Goal: Task Accomplishment & Management: Use online tool/utility

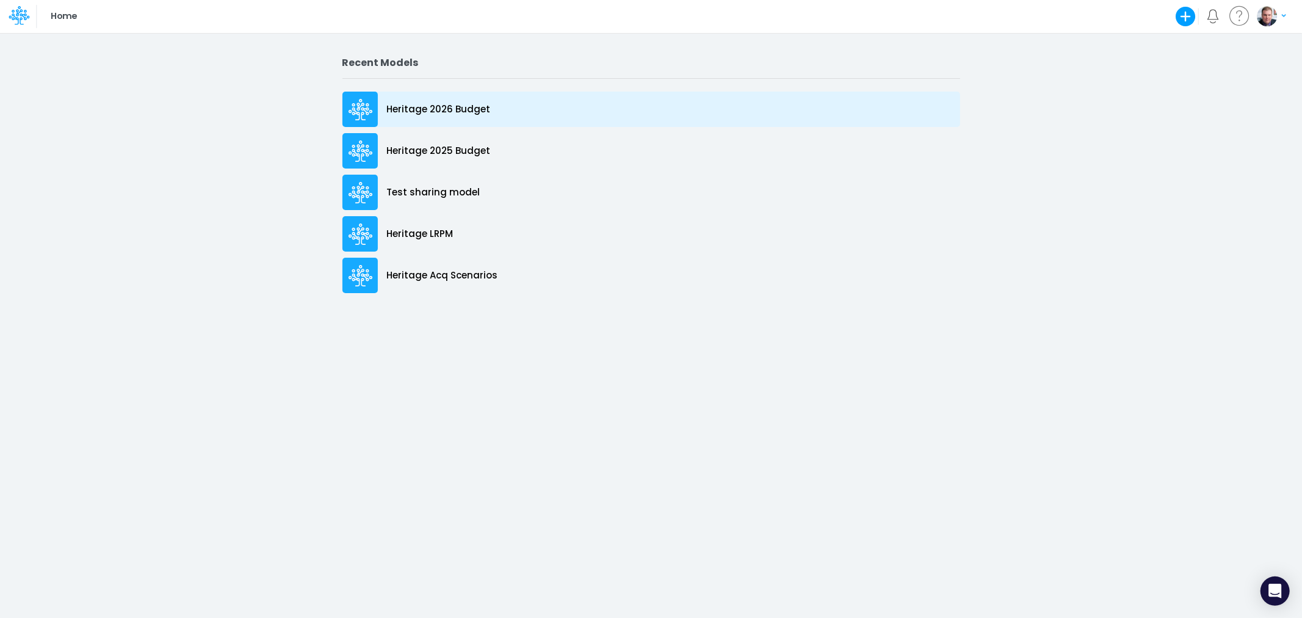
click at [452, 105] on p "Heritage 2026 Budget" at bounding box center [439, 110] width 104 height 14
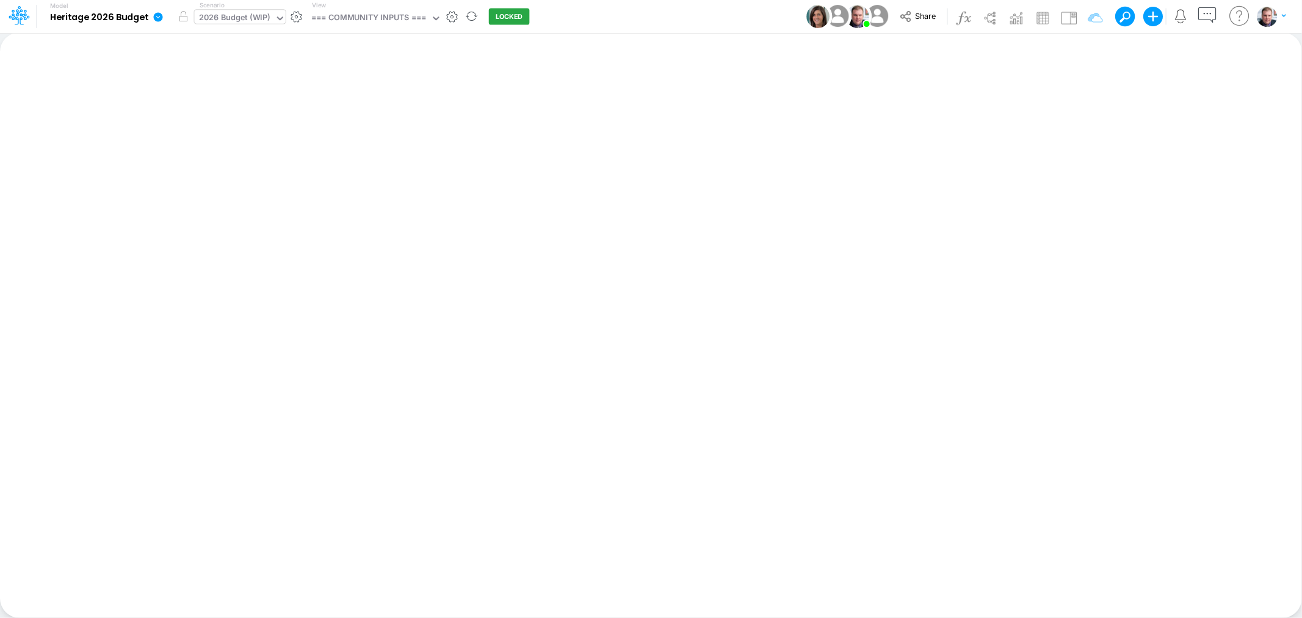
click at [249, 19] on div "2026 Budget (WIP)" at bounding box center [234, 19] width 71 height 14
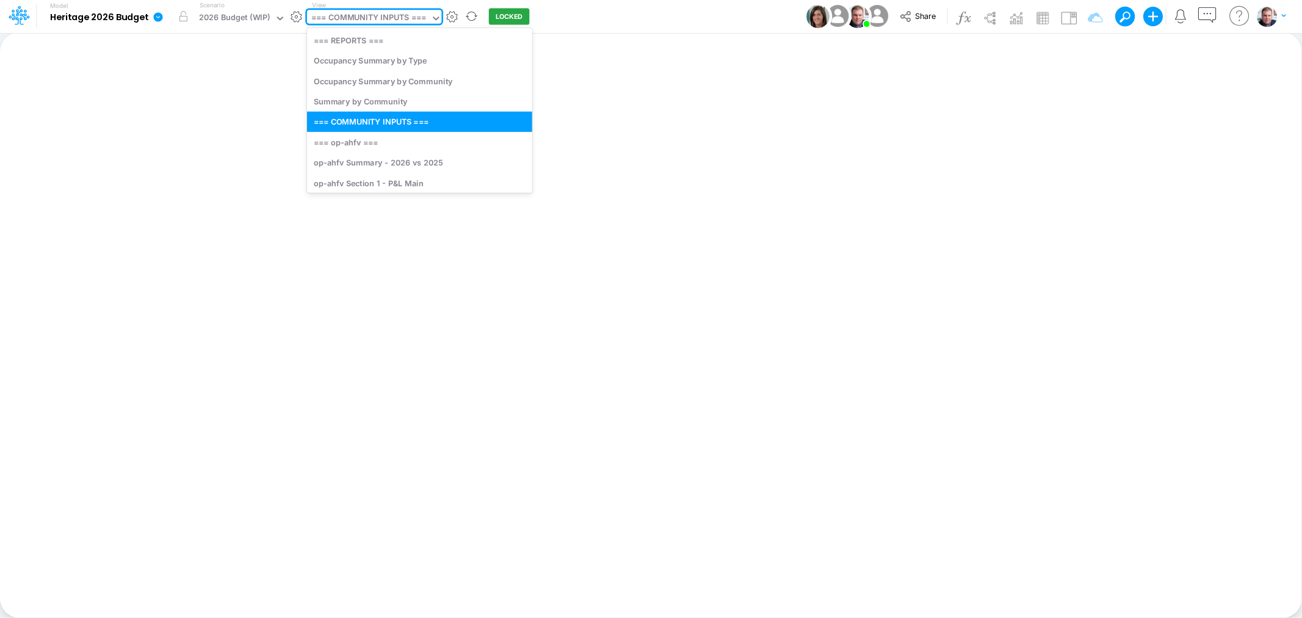
click at [387, 22] on div "=== COMMUNITY INPUTS ===" at bounding box center [368, 19] width 115 height 14
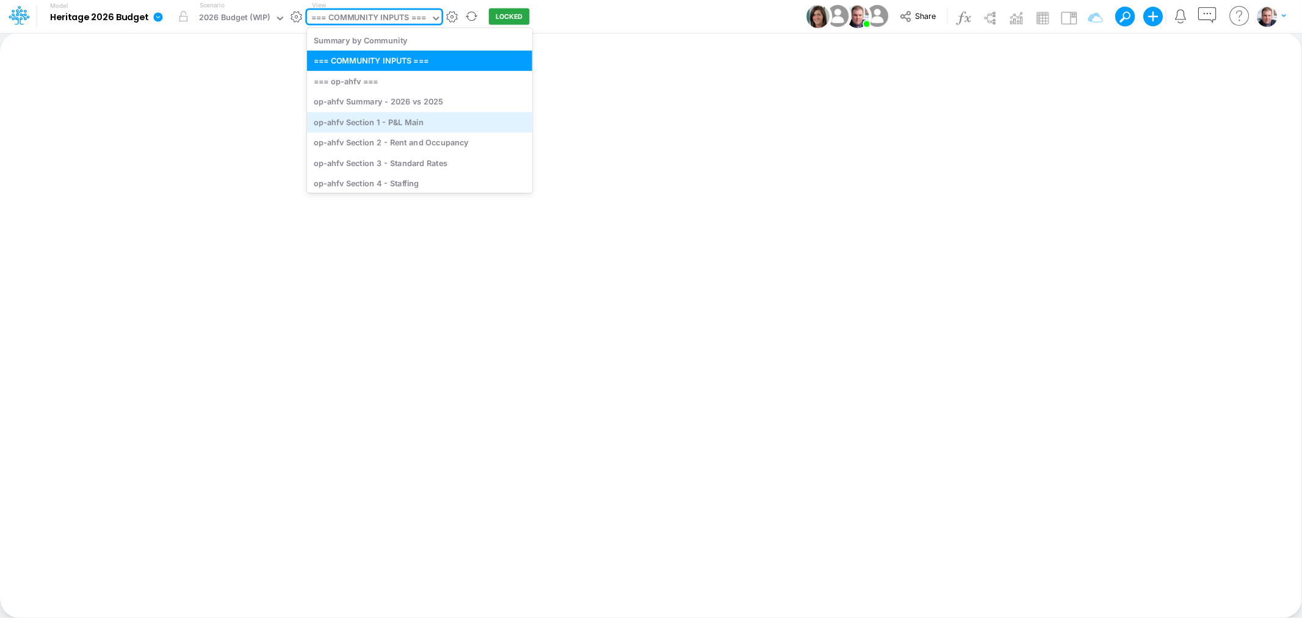
click at [393, 121] on div "op-ahfv Section 1 - P&L Main" at bounding box center [419, 122] width 225 height 20
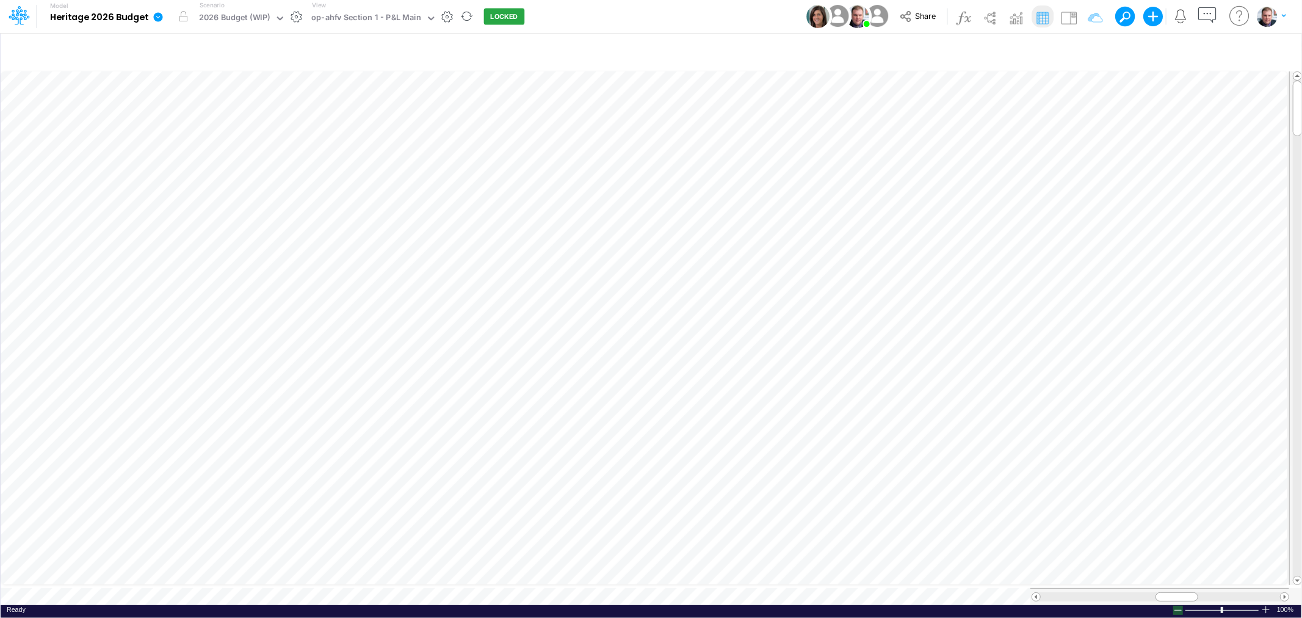
click at [1177, 605] on div at bounding box center [1178, 609] width 10 height 9
click at [796, 320] on icon "button" at bounding box center [798, 317] width 18 height 13
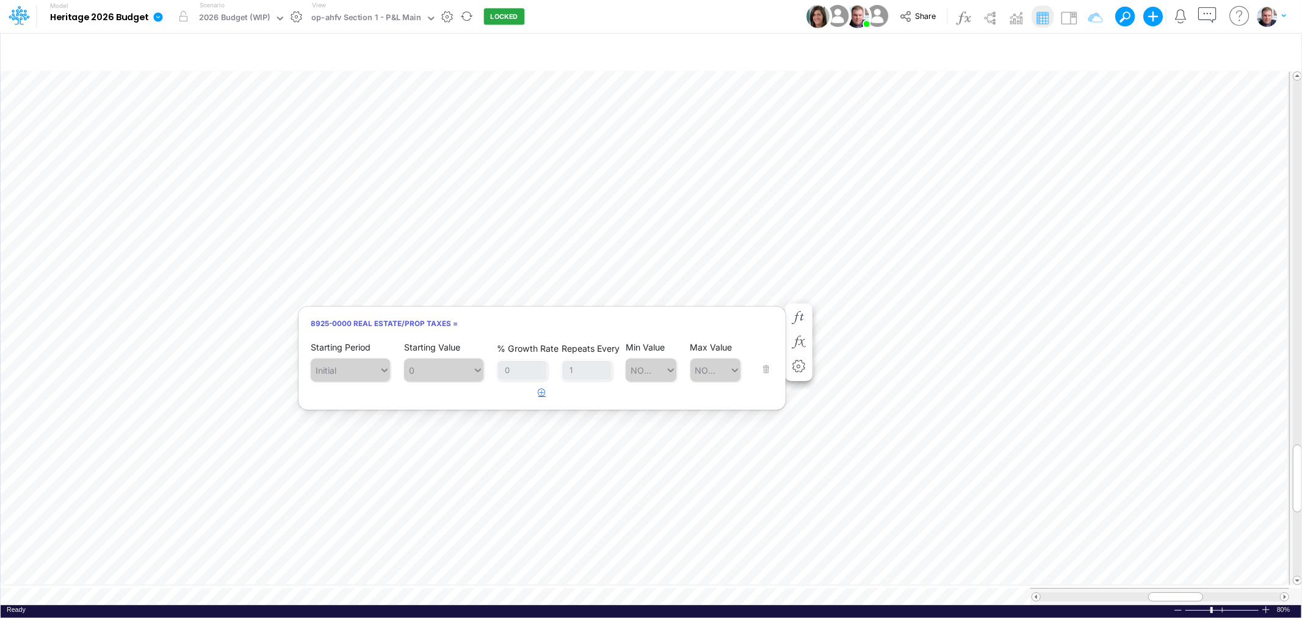
click at [539, 392] on icon "button" at bounding box center [542, 392] width 8 height 8
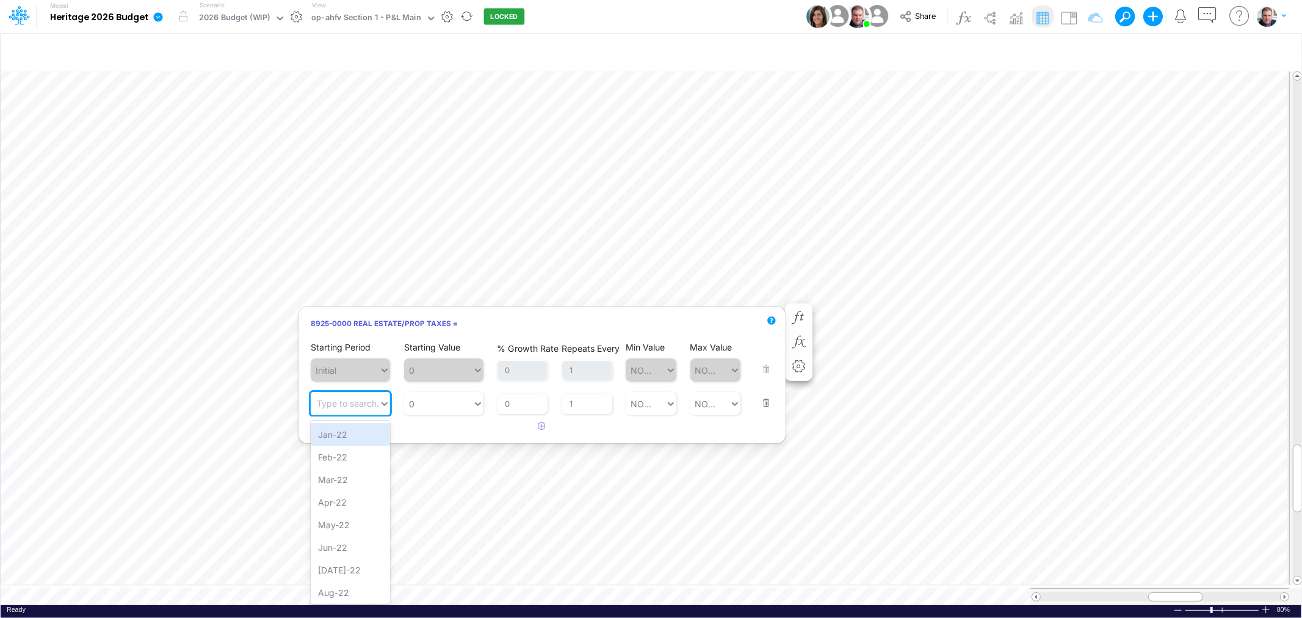
click at [372, 408] on div "Type to search..." at bounding box center [350, 403] width 67 height 13
click at [354, 506] on div "Forecast" at bounding box center [350, 504] width 79 height 23
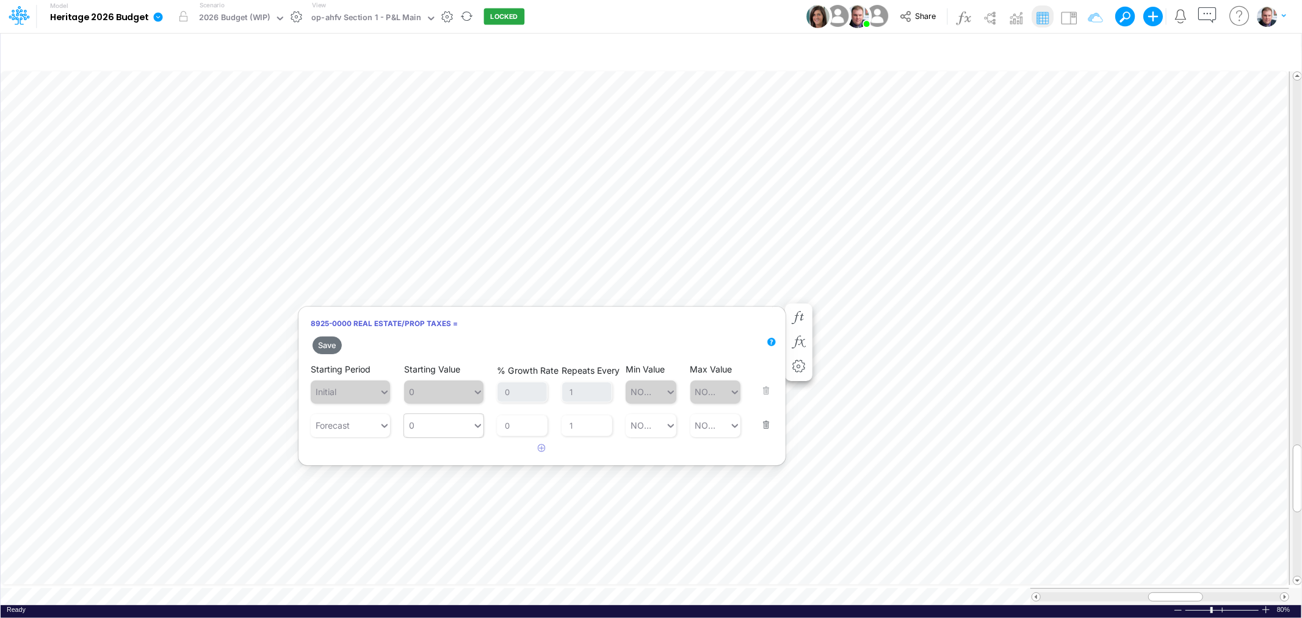
type input "0"
click at [427, 428] on div "0 0" at bounding box center [438, 425] width 68 height 20
click at [440, 455] on div "LATEST" at bounding box center [443, 455] width 79 height 23
click at [334, 342] on button "Save" at bounding box center [326, 345] width 29 height 18
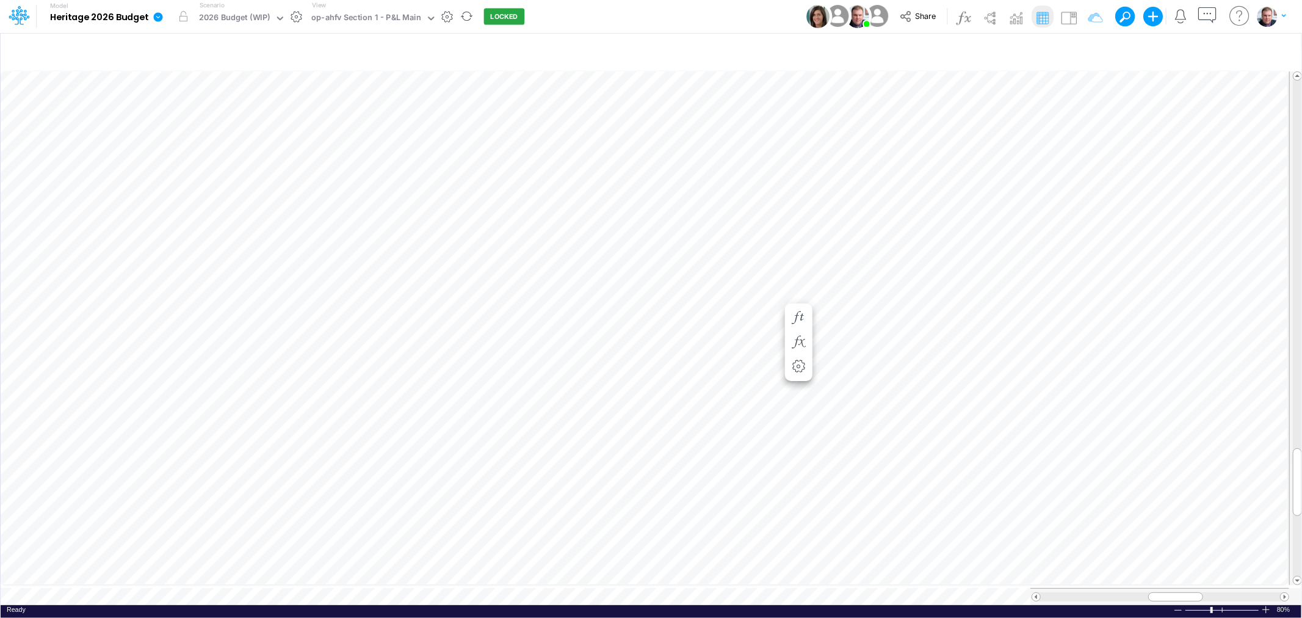
scroll to position [0, 1]
click at [802, 484] on button "button" at bounding box center [798, 493] width 23 height 24
click at [797, 458] on icon "button" at bounding box center [798, 464] width 18 height 13
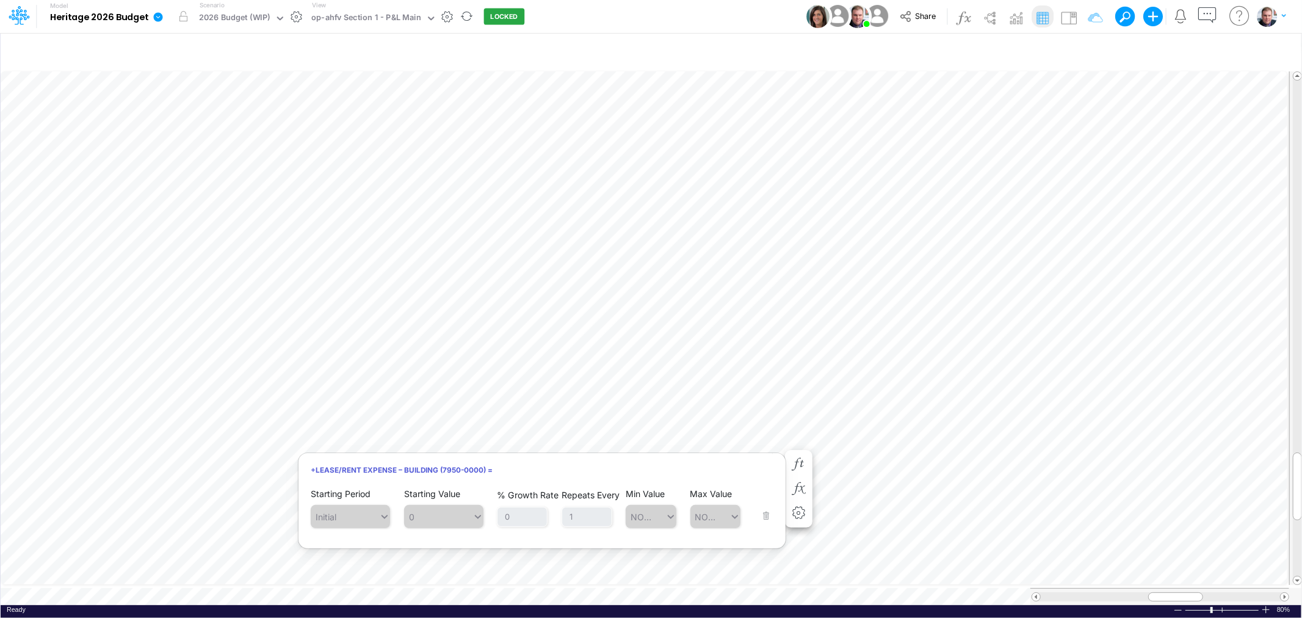
scroll to position [0, 1]
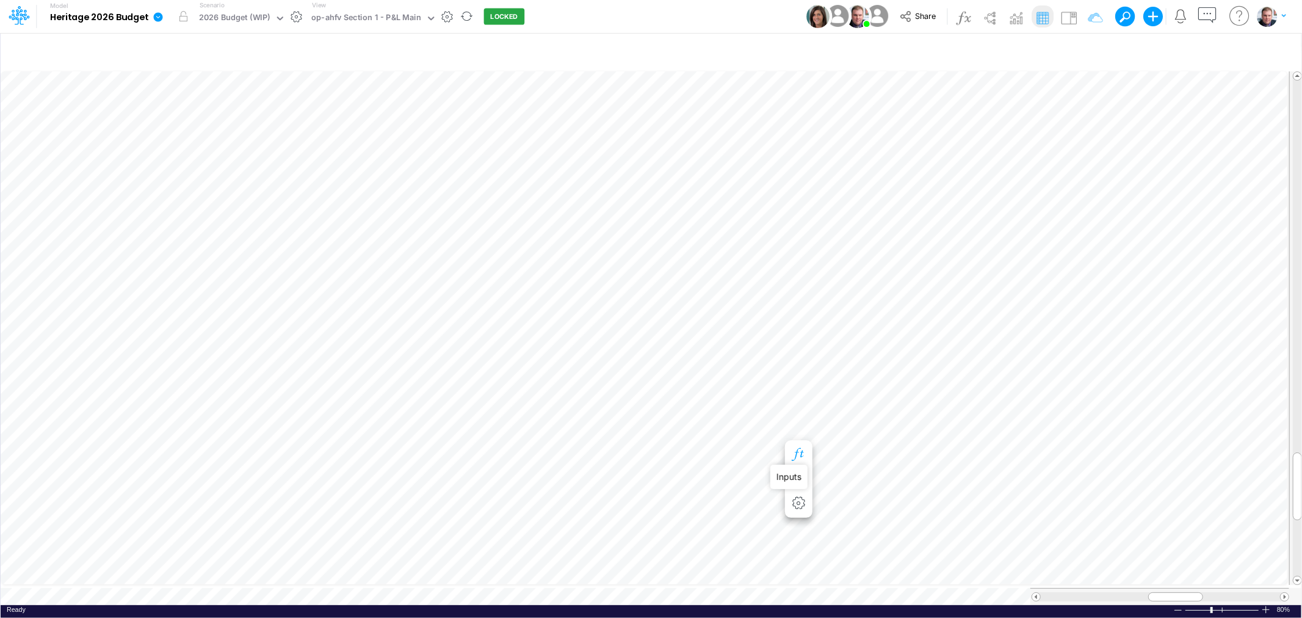
click at [795, 456] on icon "button" at bounding box center [798, 454] width 18 height 13
click at [394, 14] on div "op-ahfv Section 1 - P&L Main" at bounding box center [366, 19] width 110 height 14
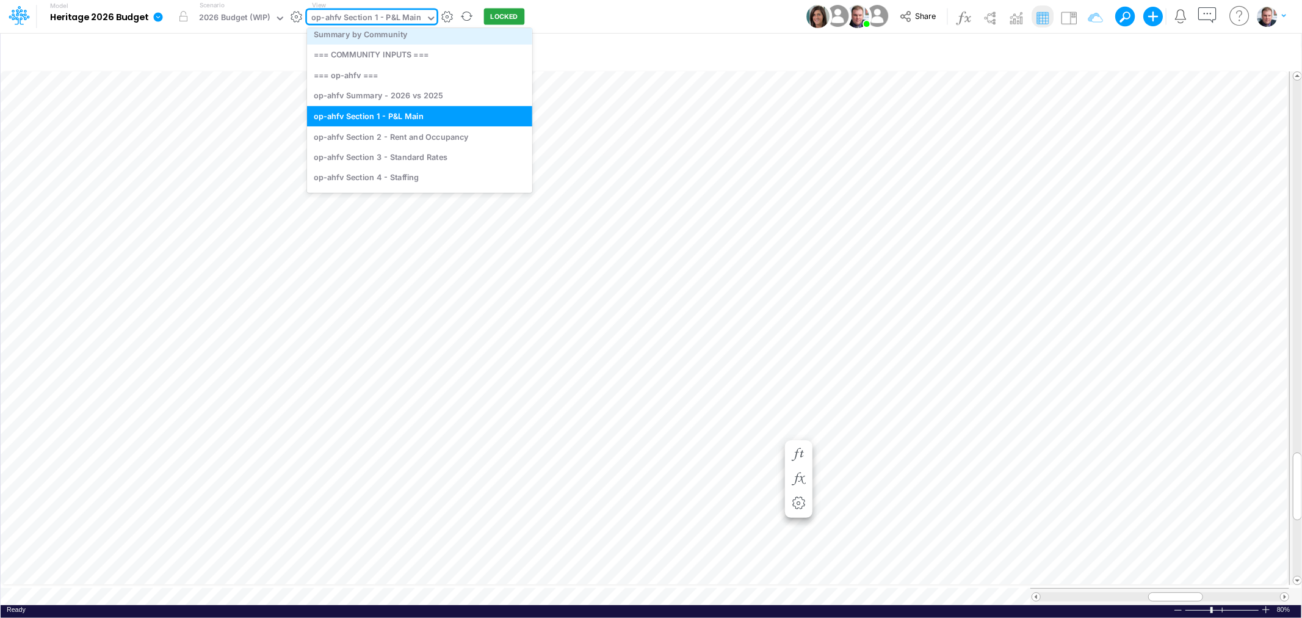
scroll to position [76, 0]
click at [428, 131] on div "op-ahfv Section 2 - Rent and Occupancy" at bounding box center [419, 135] width 225 height 20
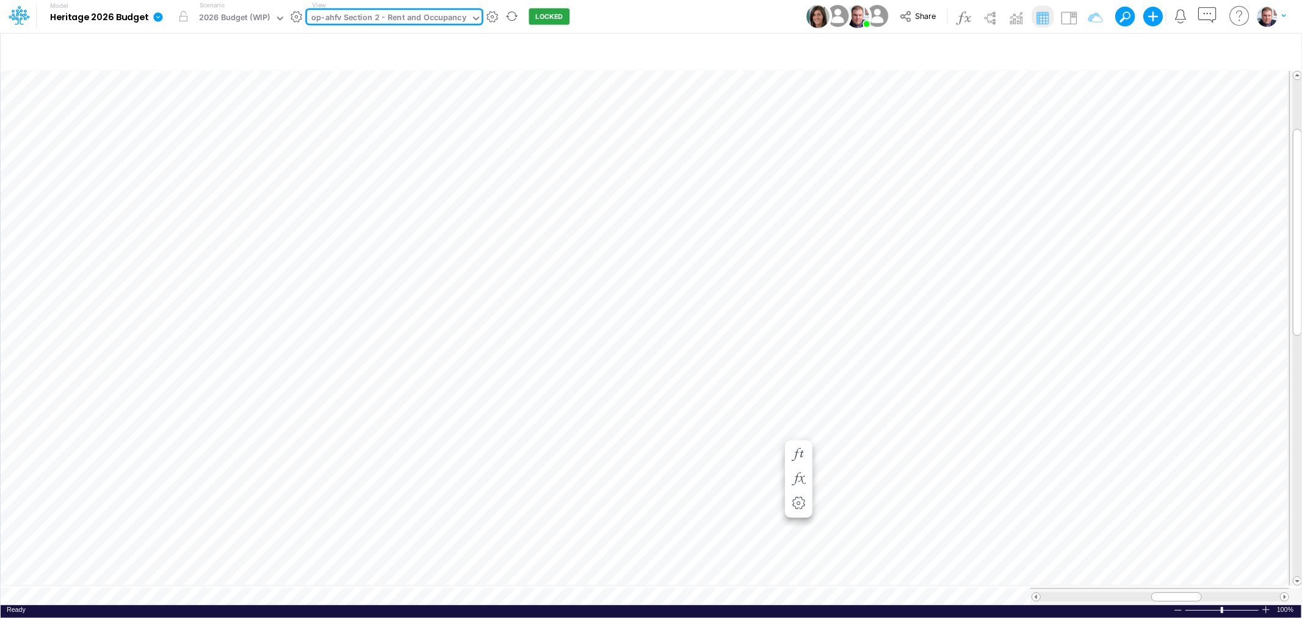
click at [450, 18] on div "op-ahfv Section 2 - Rent and Occupancy" at bounding box center [388, 19] width 155 height 14
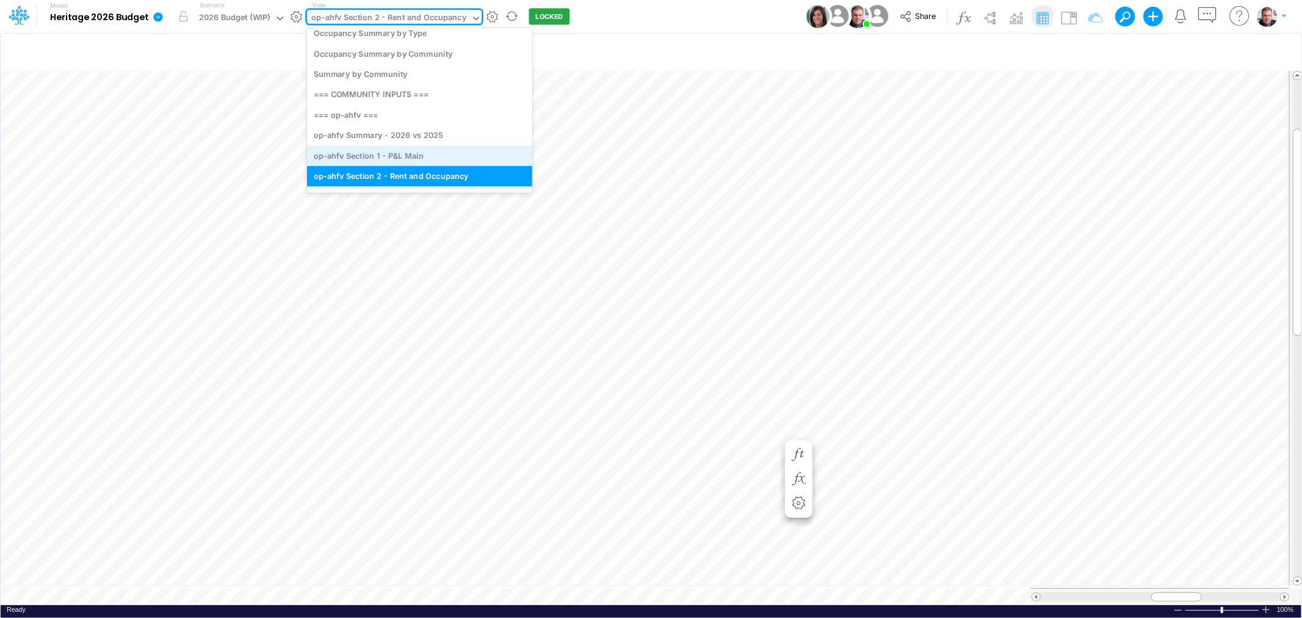
click at [428, 150] on div "op-ahfv Section 1 - P&L Main" at bounding box center [419, 155] width 225 height 20
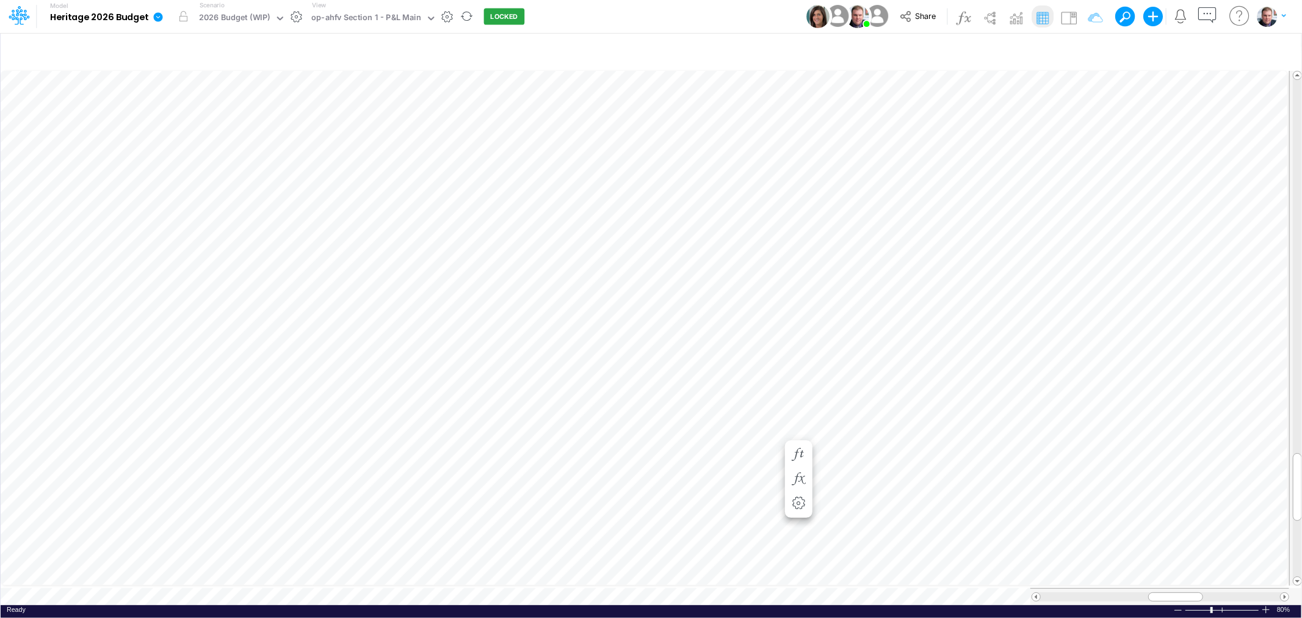
scroll to position [0, 1]
click at [1072, 16] on img at bounding box center [1069, 18] width 20 height 20
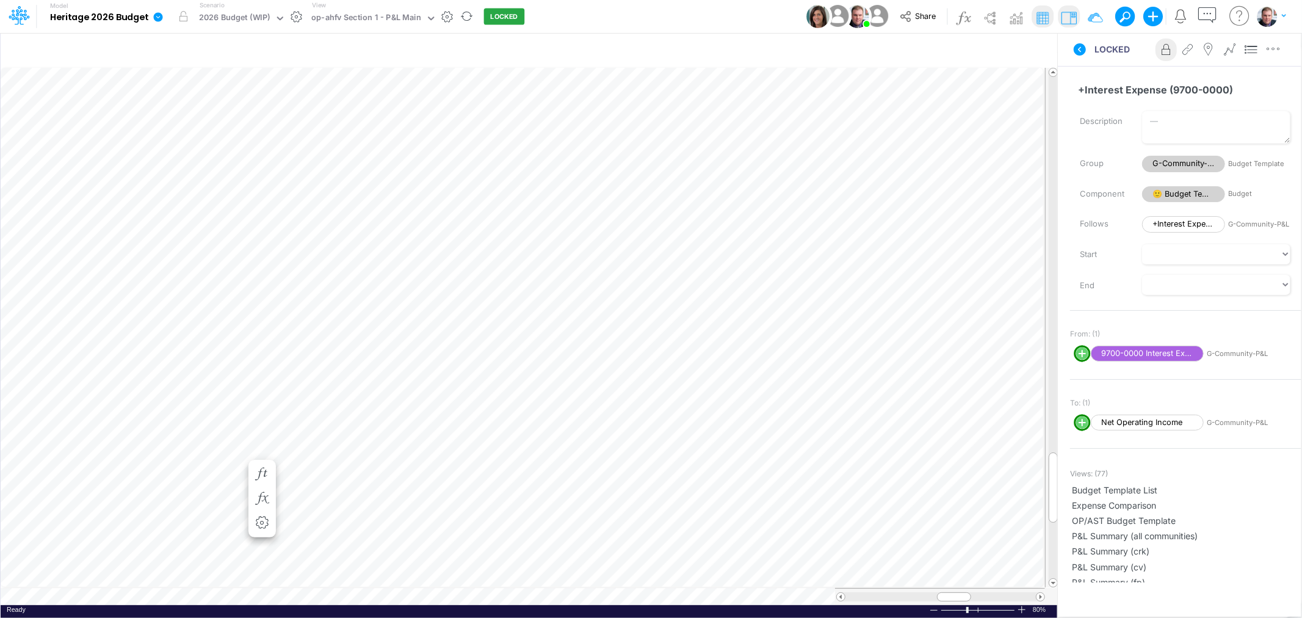
scroll to position [0, 1]
click at [1070, 15] on img at bounding box center [1069, 18] width 20 height 20
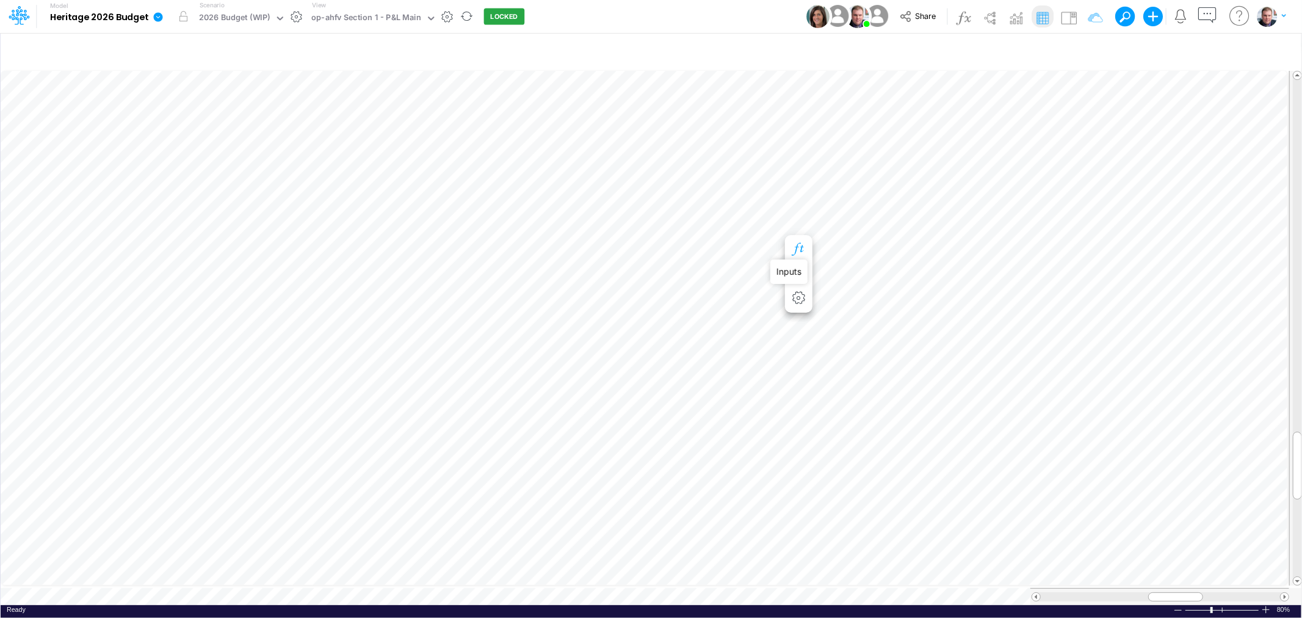
click at [799, 252] on icon "button" at bounding box center [798, 249] width 18 height 13
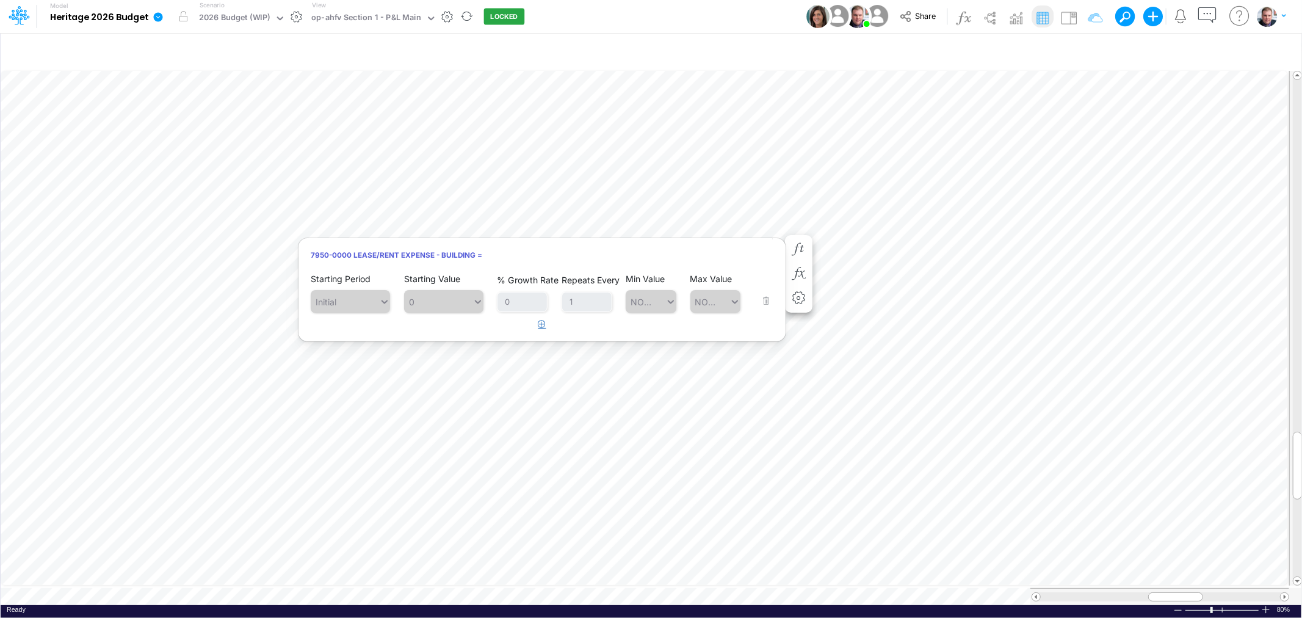
click at [541, 325] on icon "button" at bounding box center [542, 324] width 8 height 8
click at [375, 338] on div "Type to search..." at bounding box center [350, 335] width 67 height 13
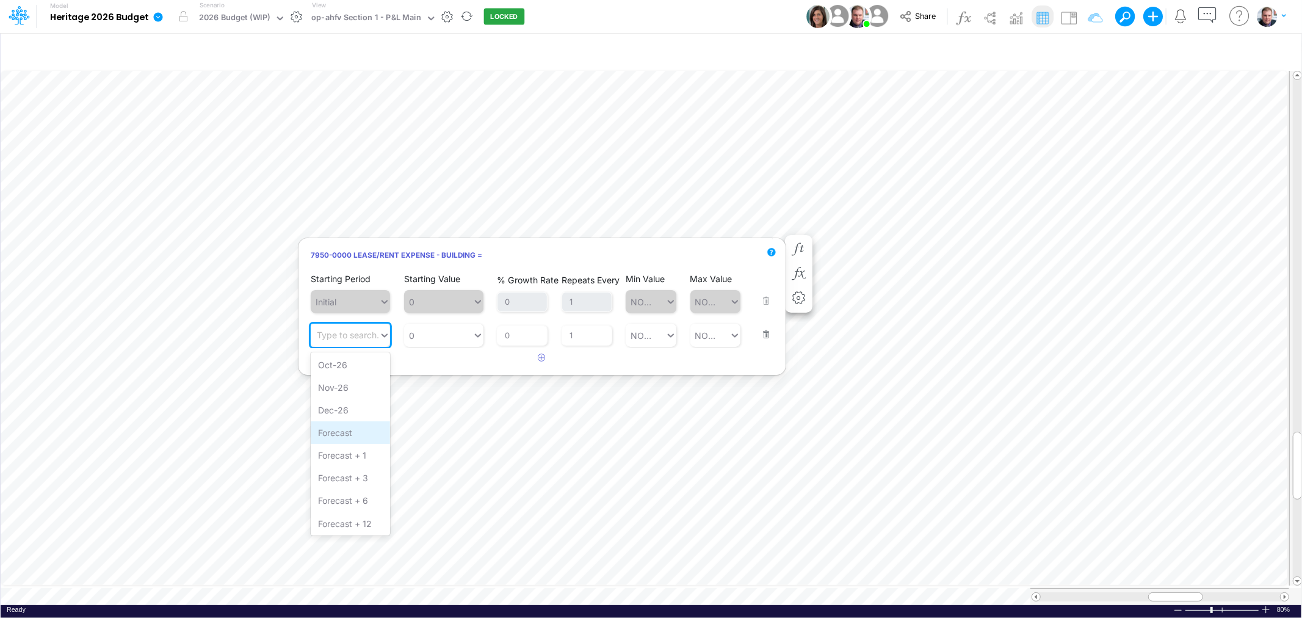
click at [355, 434] on div "Forecast" at bounding box center [350, 432] width 79 height 23
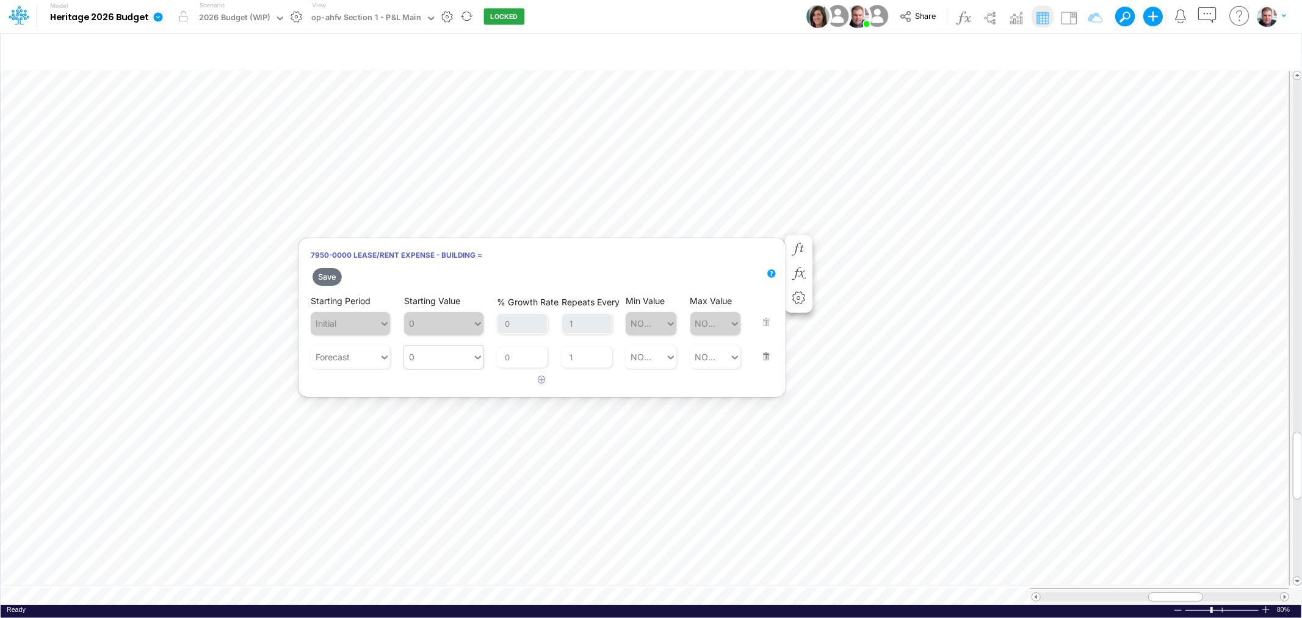
type input "0"
click at [453, 352] on div "0 0" at bounding box center [438, 357] width 68 height 20
click at [441, 392] on div "LATEST" at bounding box center [443, 387] width 79 height 23
click at [326, 272] on button "Save" at bounding box center [326, 277] width 29 height 18
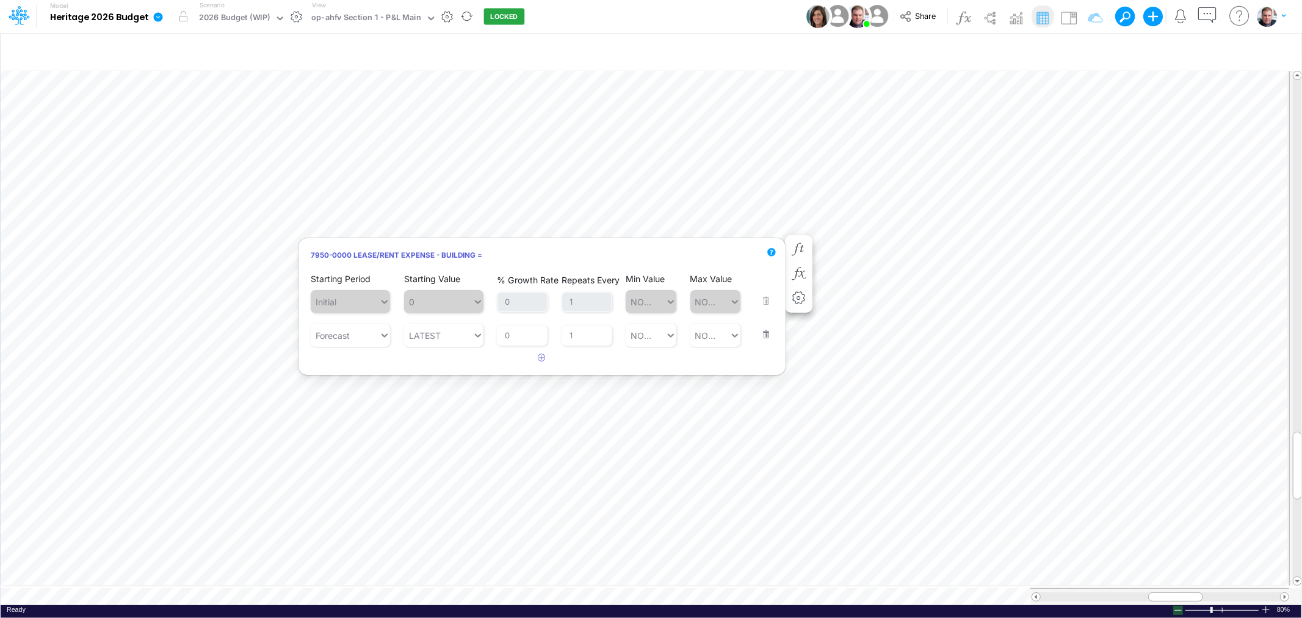
click at [1174, 605] on div at bounding box center [1178, 609] width 10 height 9
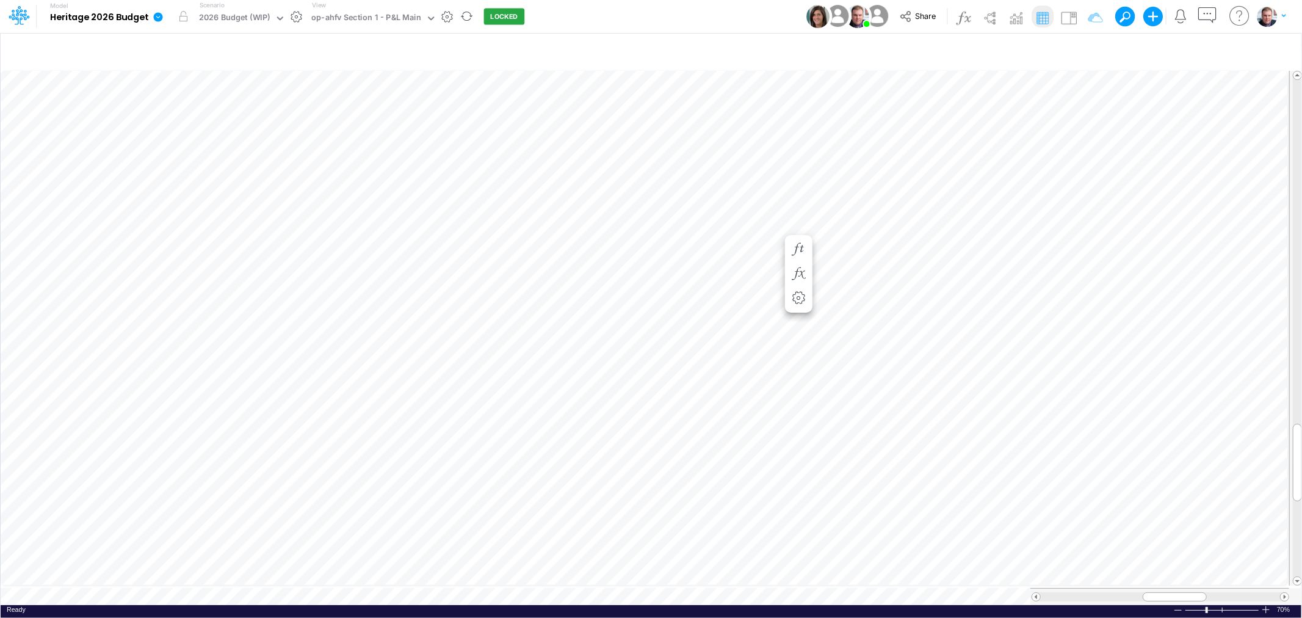
scroll to position [0, 1]
drag, startPoint x: 1173, startPoint y: 590, endPoint x: 1180, endPoint y: 589, distance: 7.3
click at [1180, 593] on span at bounding box center [1182, 597] width 8 height 8
drag, startPoint x: 1191, startPoint y: 588, endPoint x: 1178, endPoint y: 588, distance: 12.2
click at [1178, 592] on div at bounding box center [1171, 596] width 64 height 9
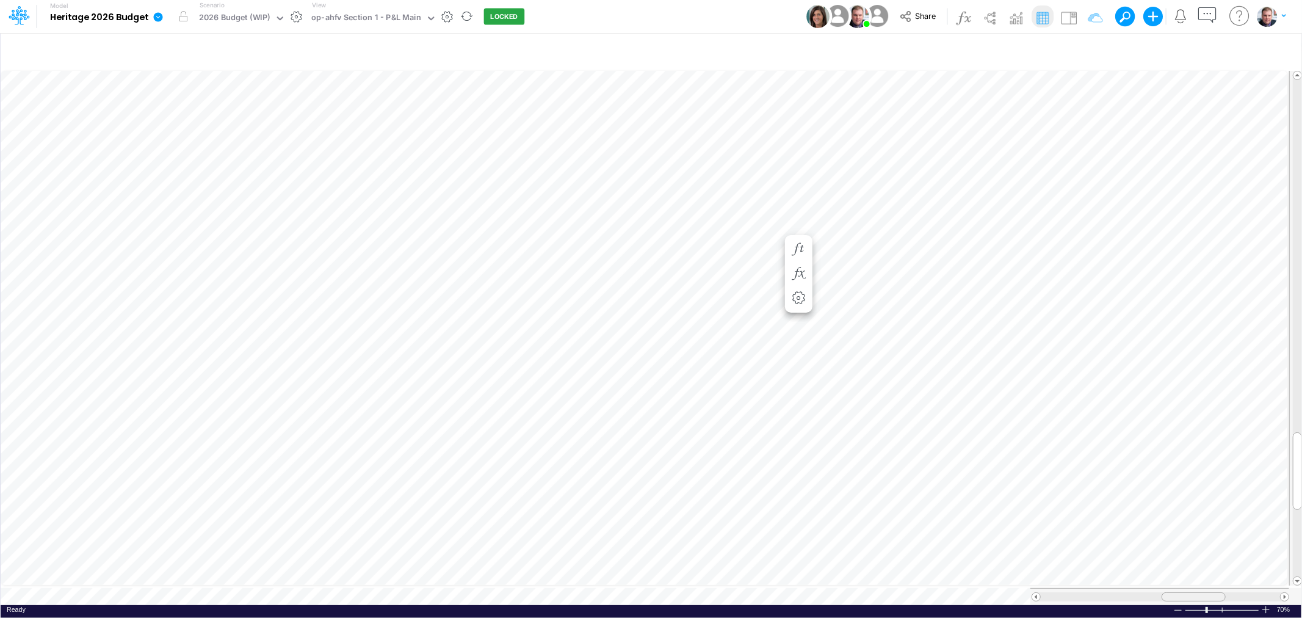
drag, startPoint x: 1175, startPoint y: 591, endPoint x: 1194, endPoint y: 584, distance: 20.1
click at [1194, 588] on div at bounding box center [1159, 596] width 259 height 17
click at [1187, 592] on div at bounding box center [1194, 596] width 64 height 9
drag, startPoint x: 1212, startPoint y: 584, endPoint x: 1175, endPoint y: 583, distance: 37.2
click at [1175, 588] on div at bounding box center [1159, 596] width 259 height 17
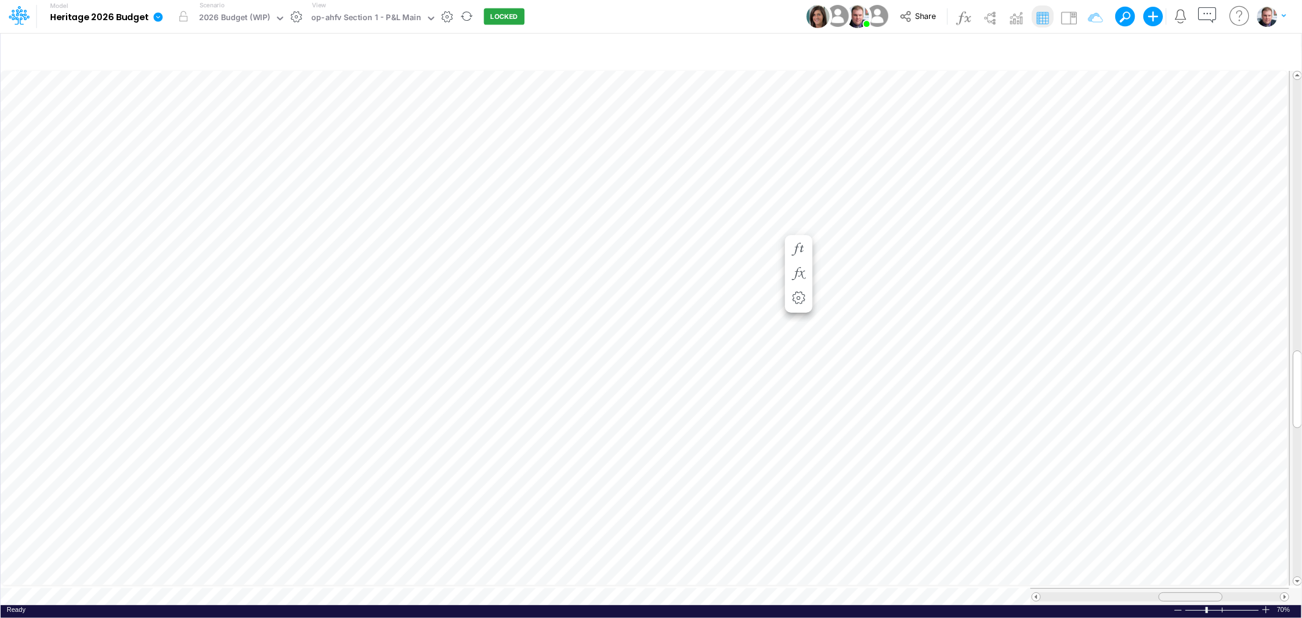
click at [1188, 593] on span at bounding box center [1190, 597] width 8 height 8
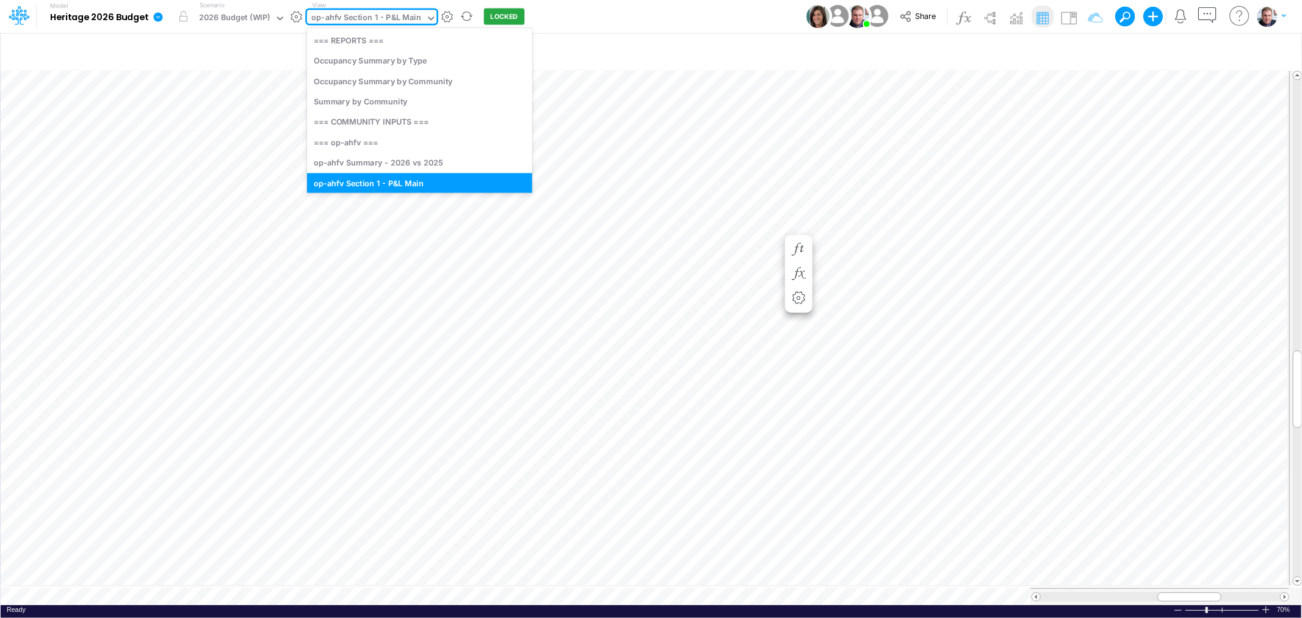
click at [386, 10] on div "op-ahfv Section 1 - P&L Main" at bounding box center [366, 19] width 118 height 18
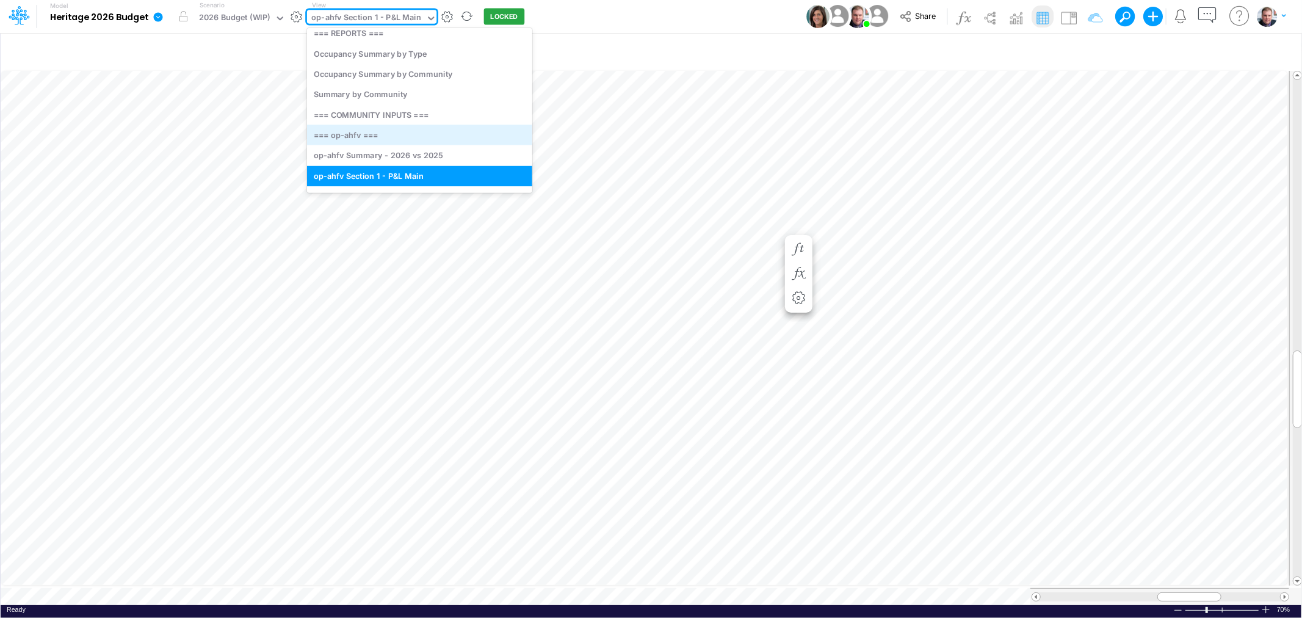
scroll to position [76, 0]
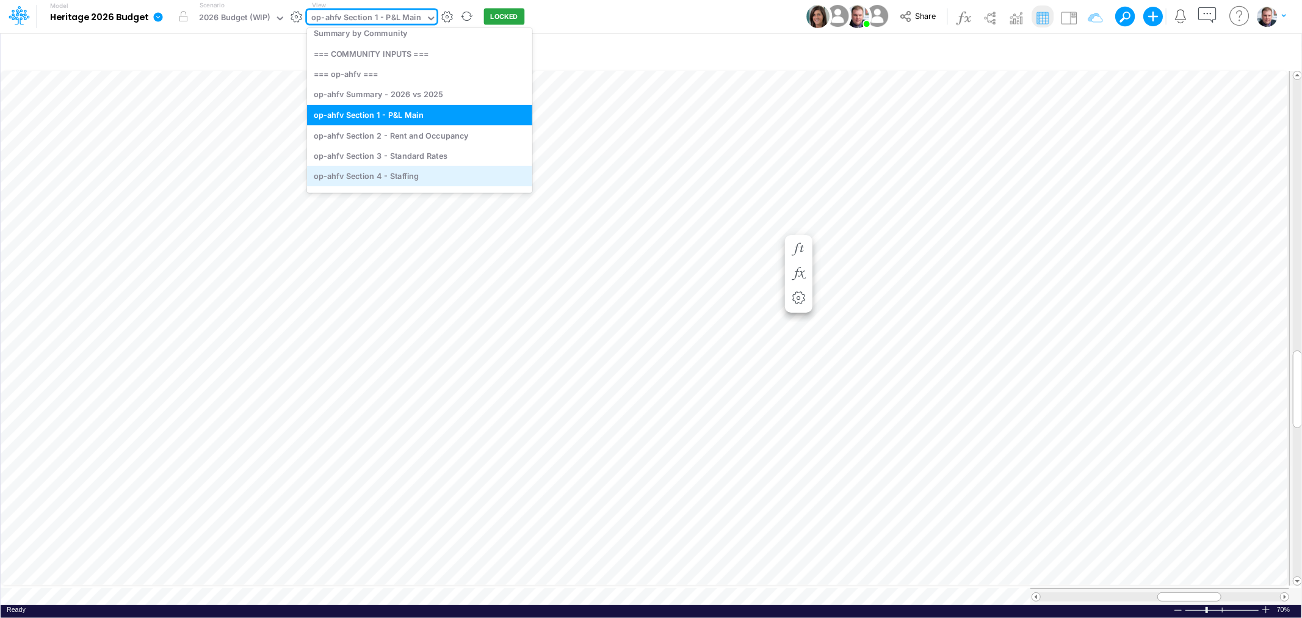
click at [412, 172] on div "op-ahfv Section 4 - Staffing" at bounding box center [419, 176] width 225 height 20
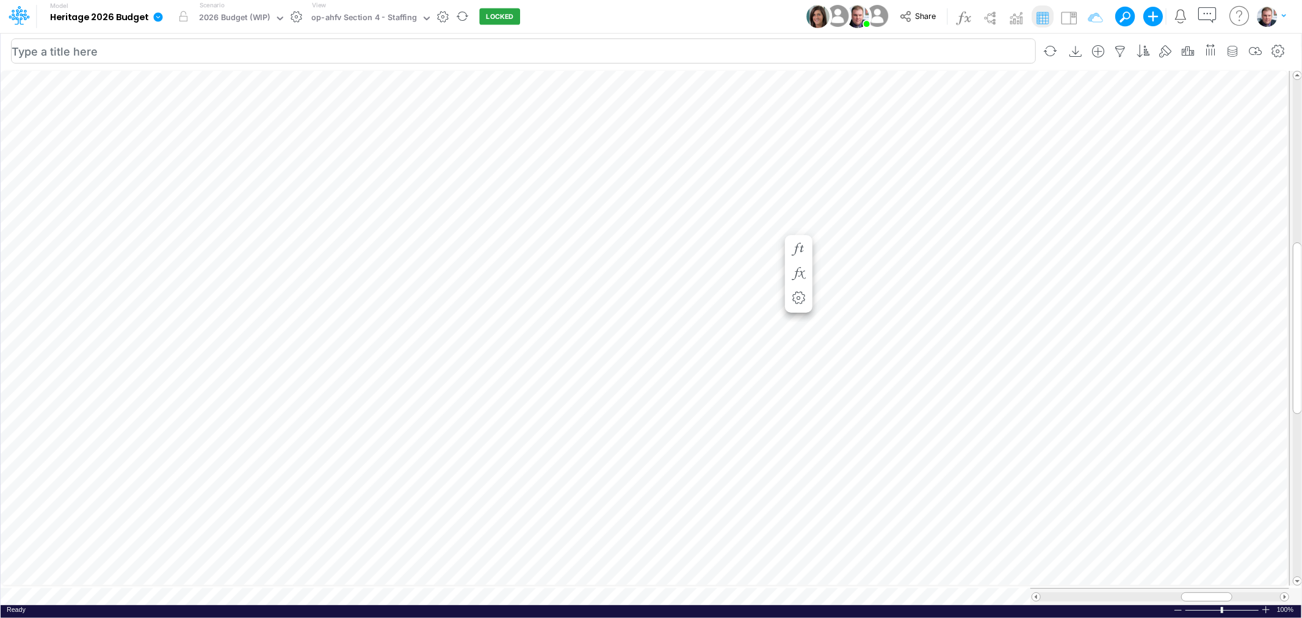
scroll to position [0, 1]
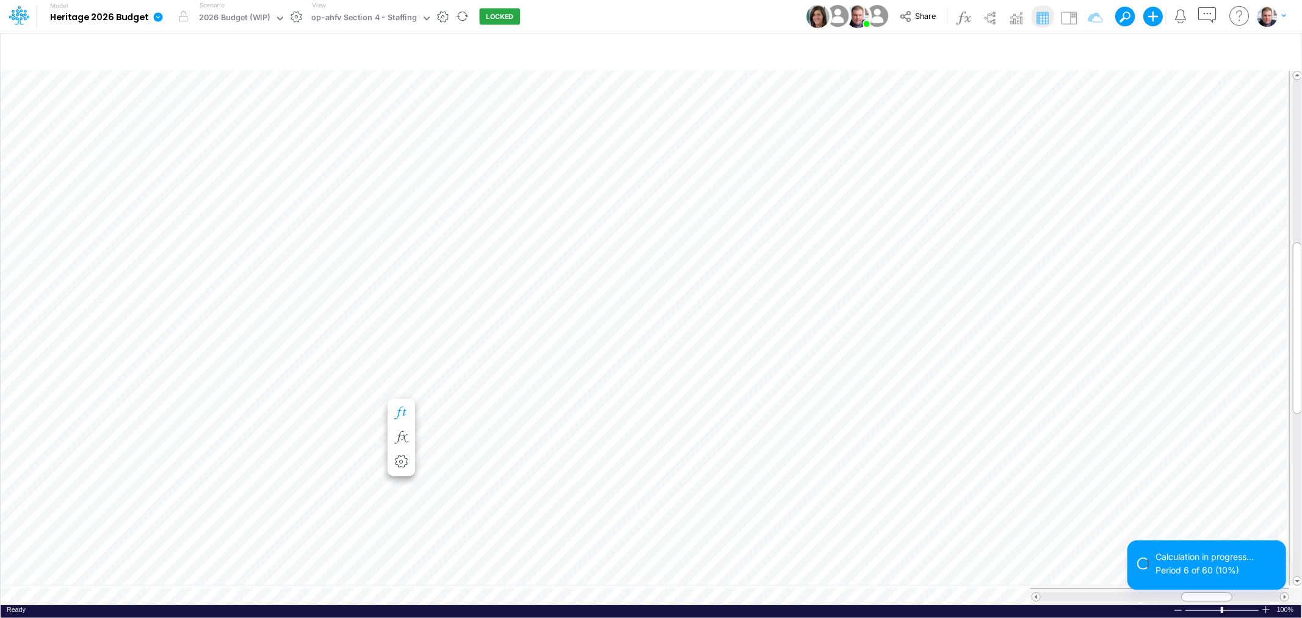
scroll to position [0, 1]
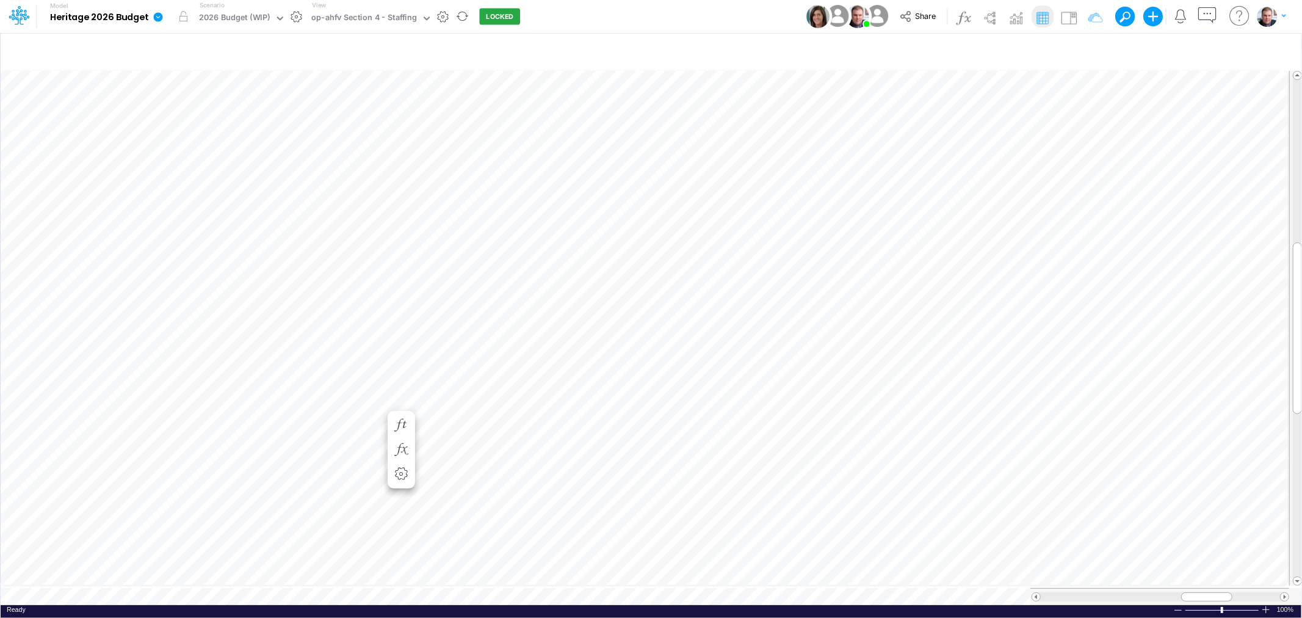
scroll to position [0, 1]
drag, startPoint x: 1177, startPoint y: 588, endPoint x: 1154, endPoint y: 593, distance: 23.1
click at [1154, 593] on div at bounding box center [1166, 596] width 64 height 9
drag, startPoint x: 1156, startPoint y: 593, endPoint x: 1173, endPoint y: 592, distance: 17.1
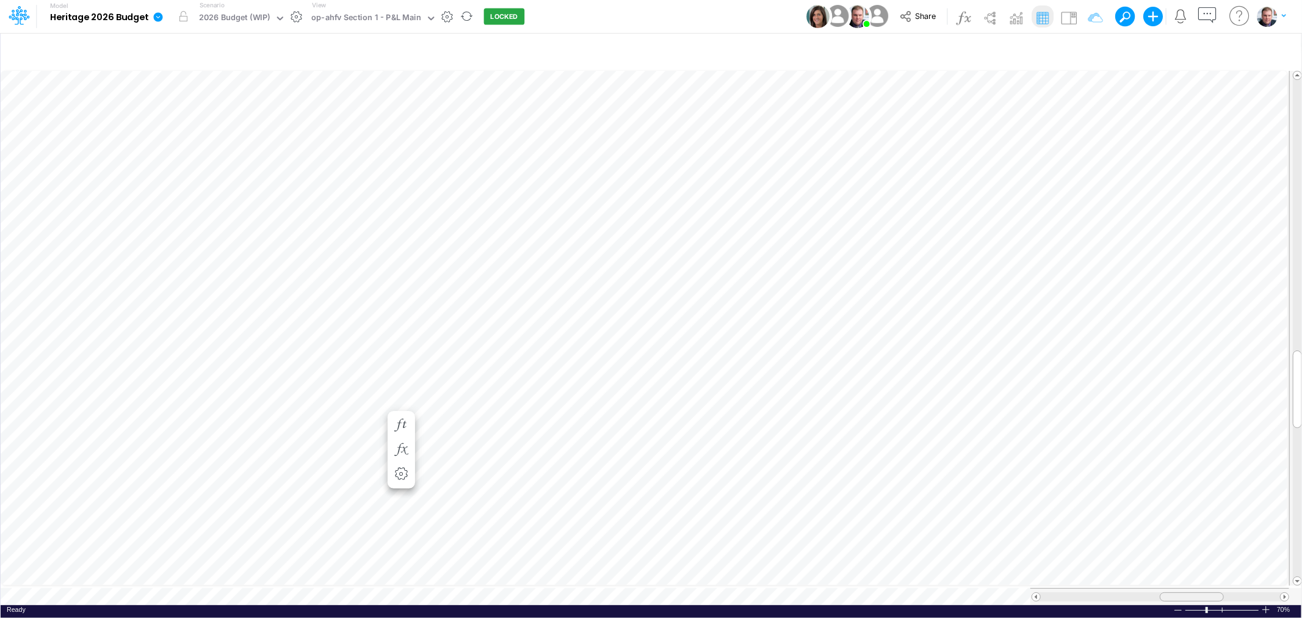
click at [1173, 592] on div at bounding box center [1191, 596] width 64 height 9
click at [1180, 595] on div at bounding box center [1159, 596] width 259 height 17
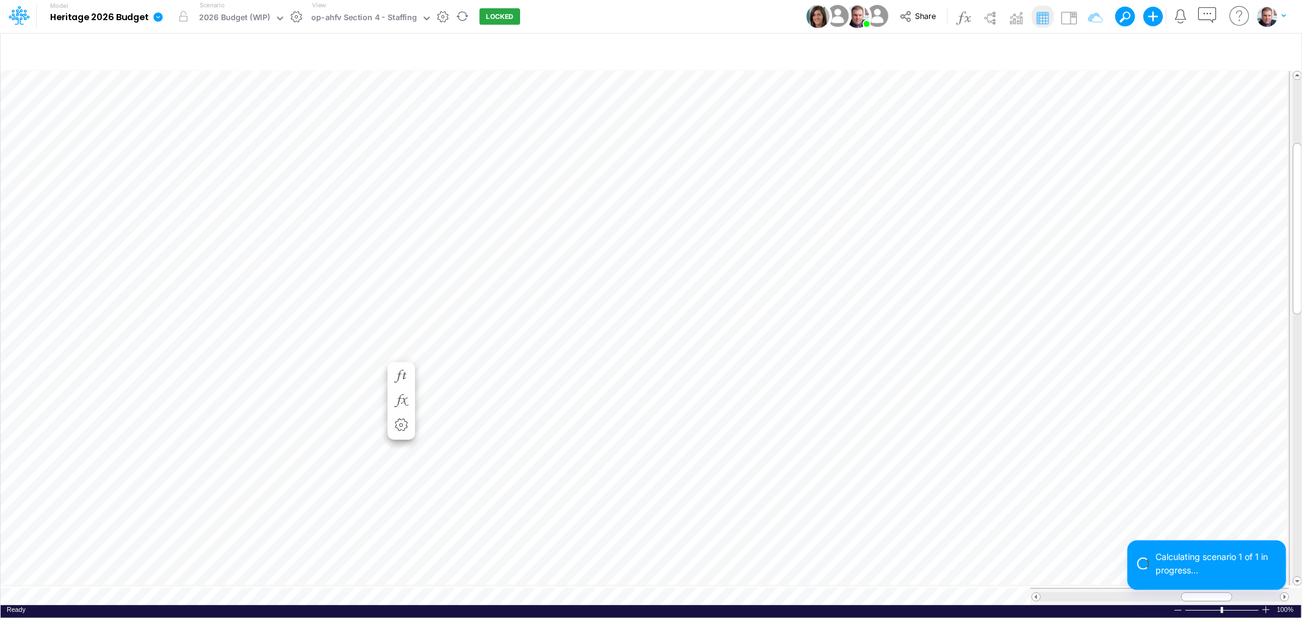
scroll to position [0, 1]
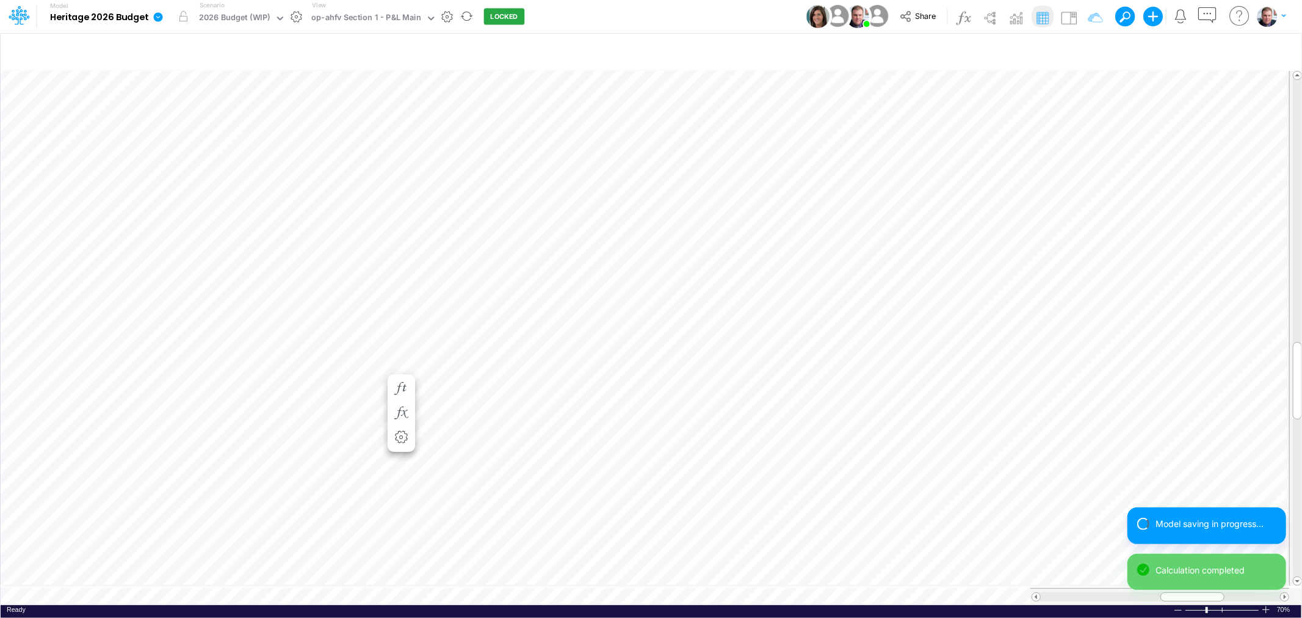
scroll to position [0, 1]
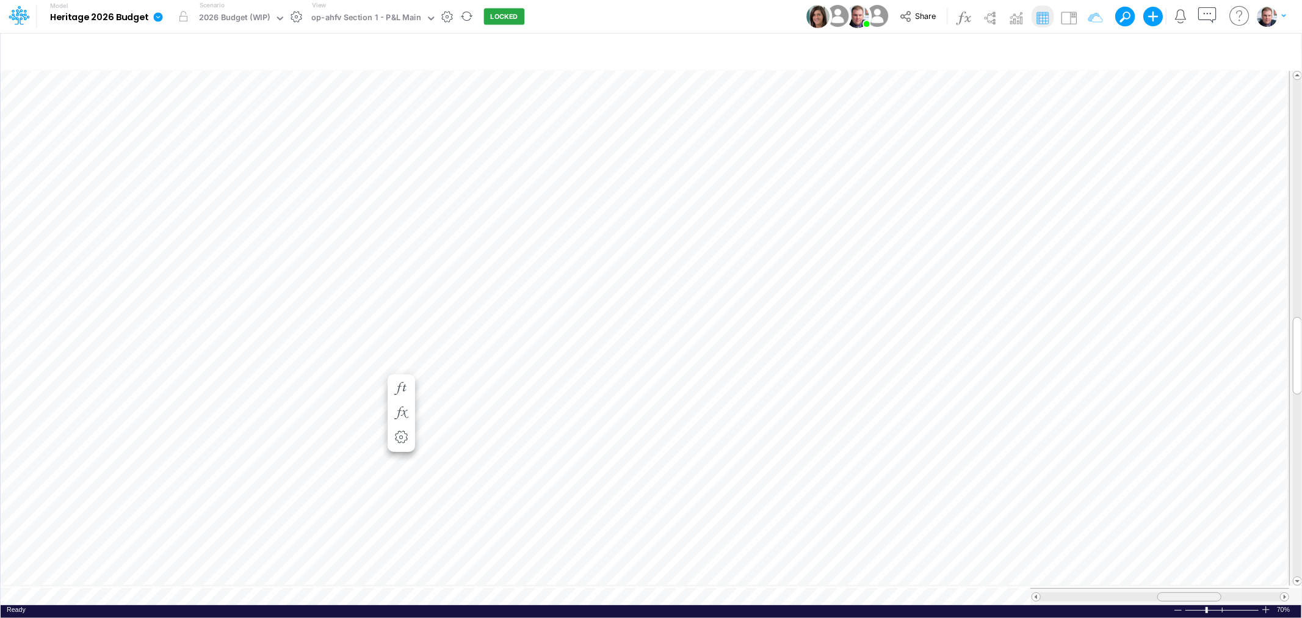
drag, startPoint x: 1195, startPoint y: 591, endPoint x: 1192, endPoint y: 598, distance: 7.9
click at [1192, 598] on div at bounding box center [1159, 596] width 259 height 17
drag, startPoint x: 1198, startPoint y: 589, endPoint x: 1204, endPoint y: 592, distance: 6.8
click at [1204, 592] on div at bounding box center [1195, 596] width 64 height 9
click at [1172, 592] on div at bounding box center [1196, 596] width 64 height 9
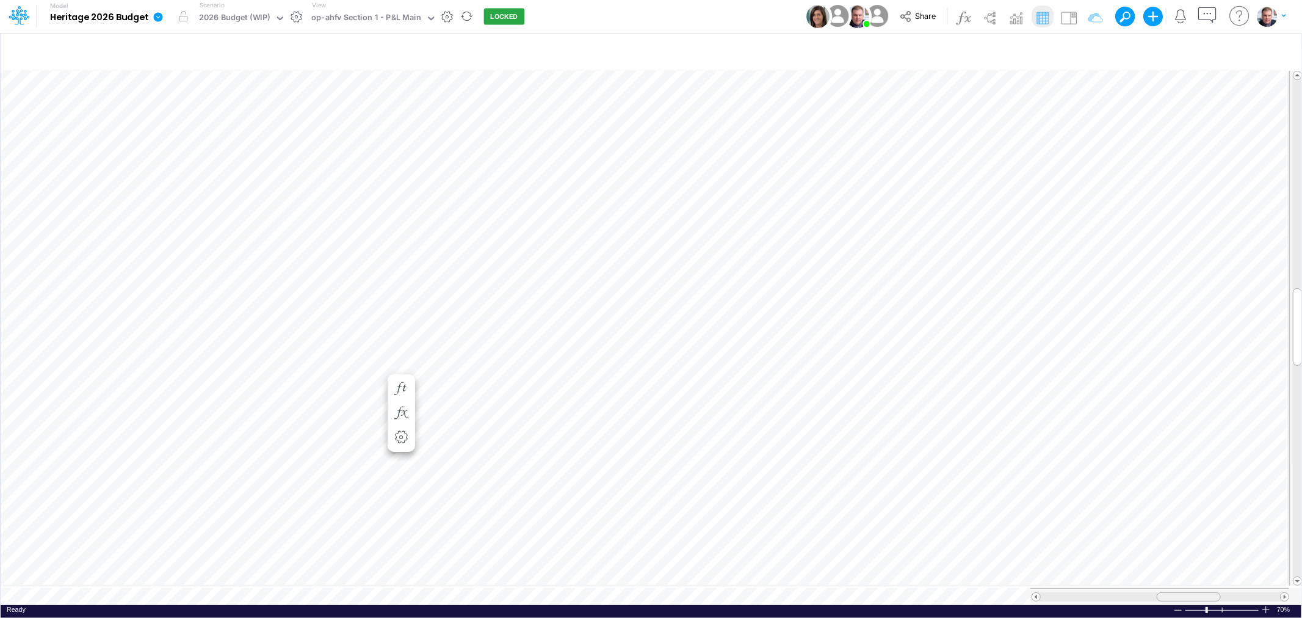
drag, startPoint x: 1191, startPoint y: 588, endPoint x: 1185, endPoint y: 584, distance: 6.6
click at [1185, 588] on div at bounding box center [1159, 596] width 259 height 17
drag, startPoint x: 1205, startPoint y: 584, endPoint x: 1182, endPoint y: 593, distance: 24.7
click at [1182, 593] on div at bounding box center [1159, 596] width 259 height 17
drag, startPoint x: 1180, startPoint y: 594, endPoint x: 1142, endPoint y: 594, distance: 37.2
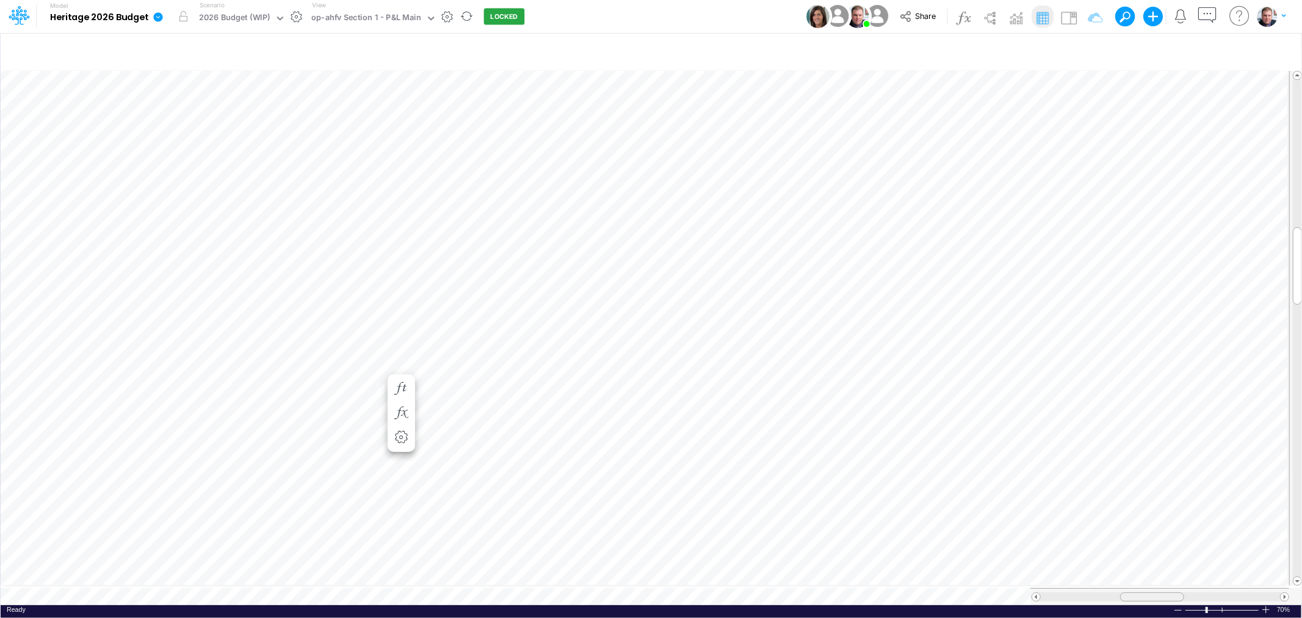
click at [1142, 594] on div at bounding box center [1152, 596] width 64 height 9
click at [702, 254] on icon "button" at bounding box center [700, 254] width 18 height 13
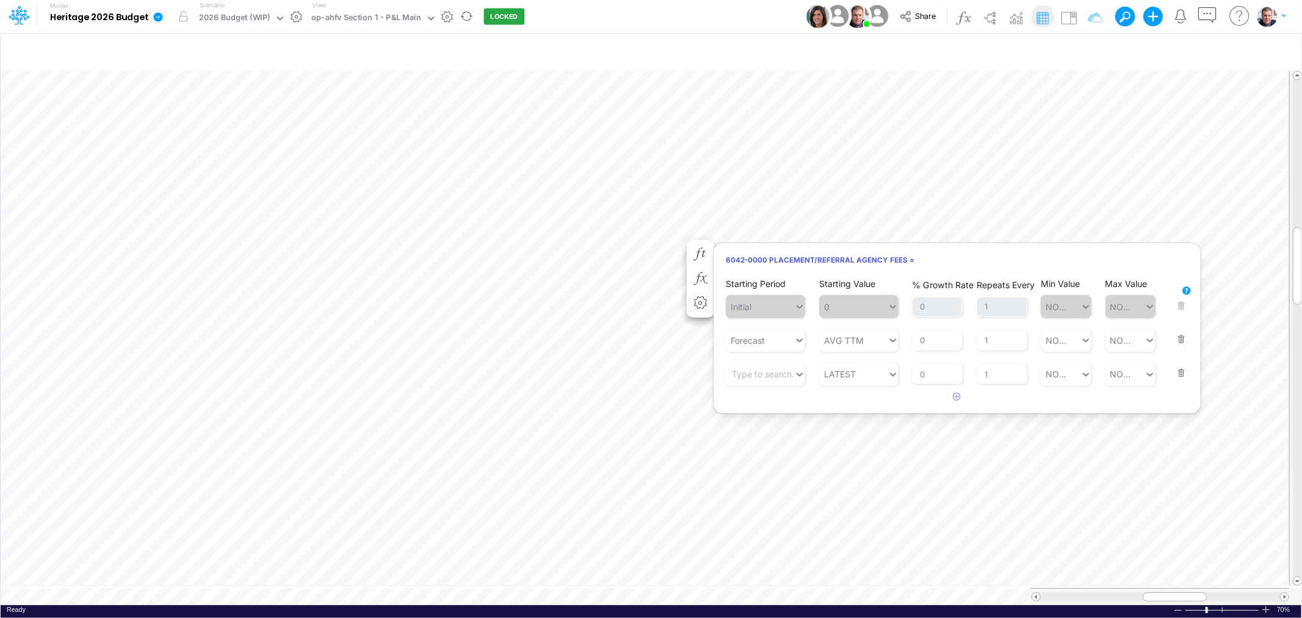
click at [1120, 598] on div at bounding box center [1159, 596] width 259 height 17
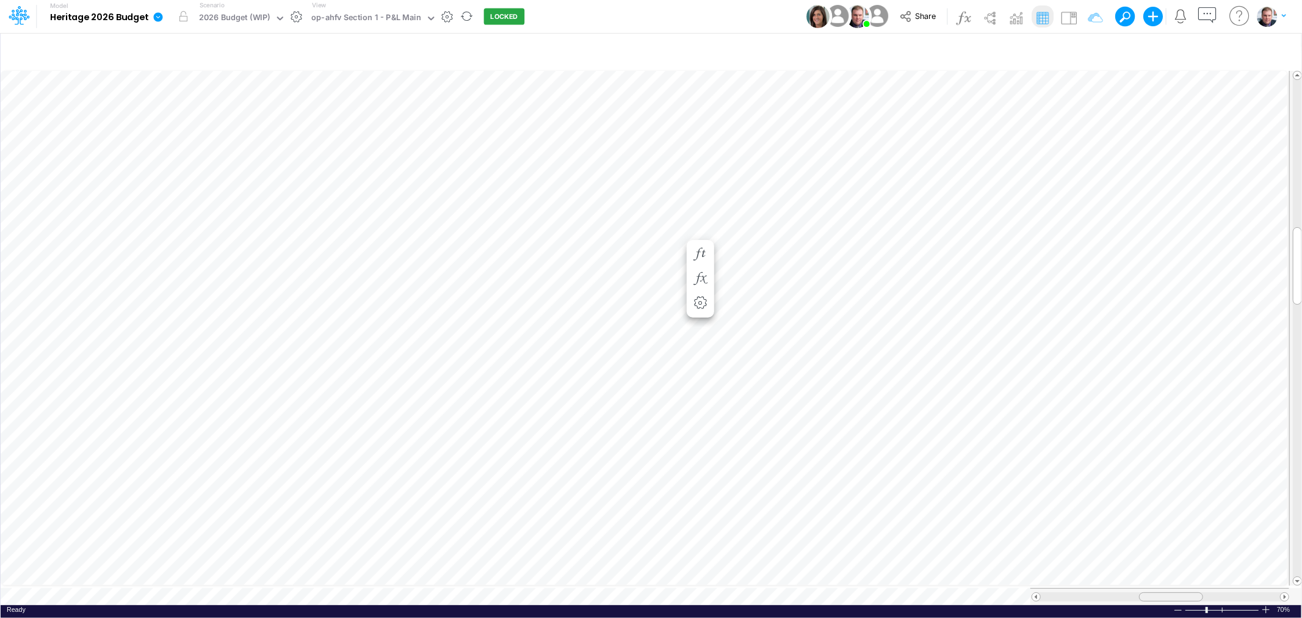
scroll to position [0, 1]
drag, startPoint x: 1166, startPoint y: 588, endPoint x: 1082, endPoint y: 594, distance: 83.8
click at [1119, 594] on div at bounding box center [1128, 596] width 64 height 9
click at [1039, 593] on span at bounding box center [1036, 597] width 8 height 8
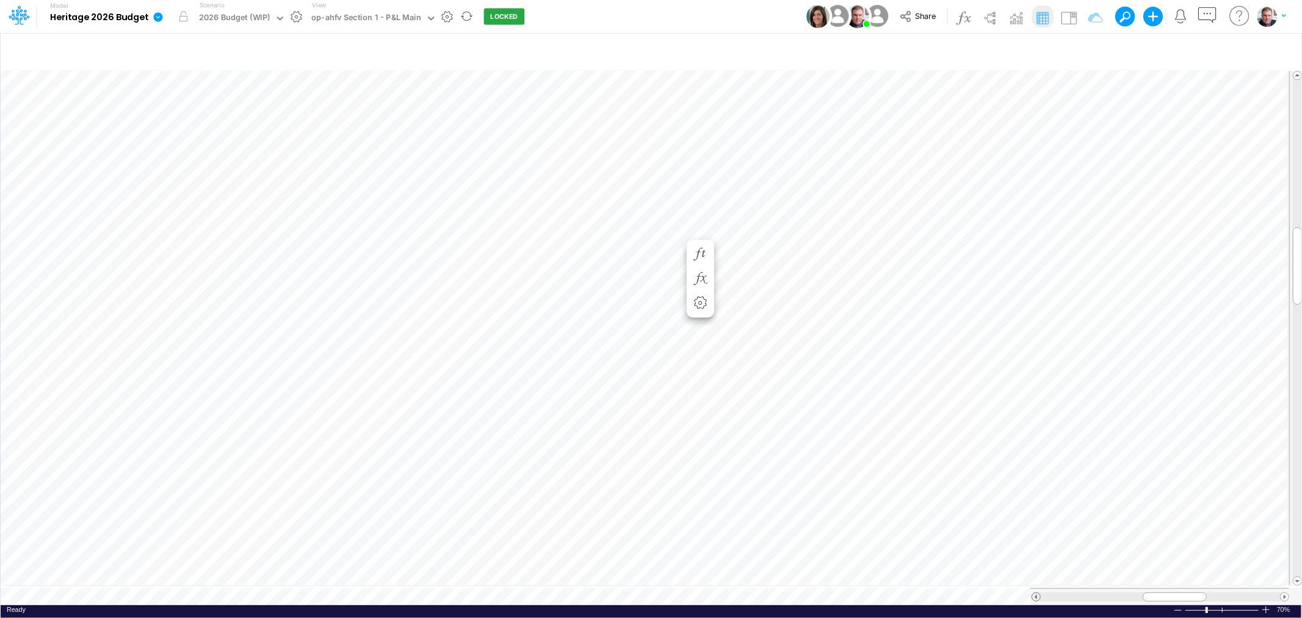
click at [1037, 593] on span at bounding box center [1036, 597] width 8 height 8
click at [1036, 593] on span at bounding box center [1036, 597] width 8 height 8
click at [700, 253] on icon "button" at bounding box center [700, 254] width 18 height 13
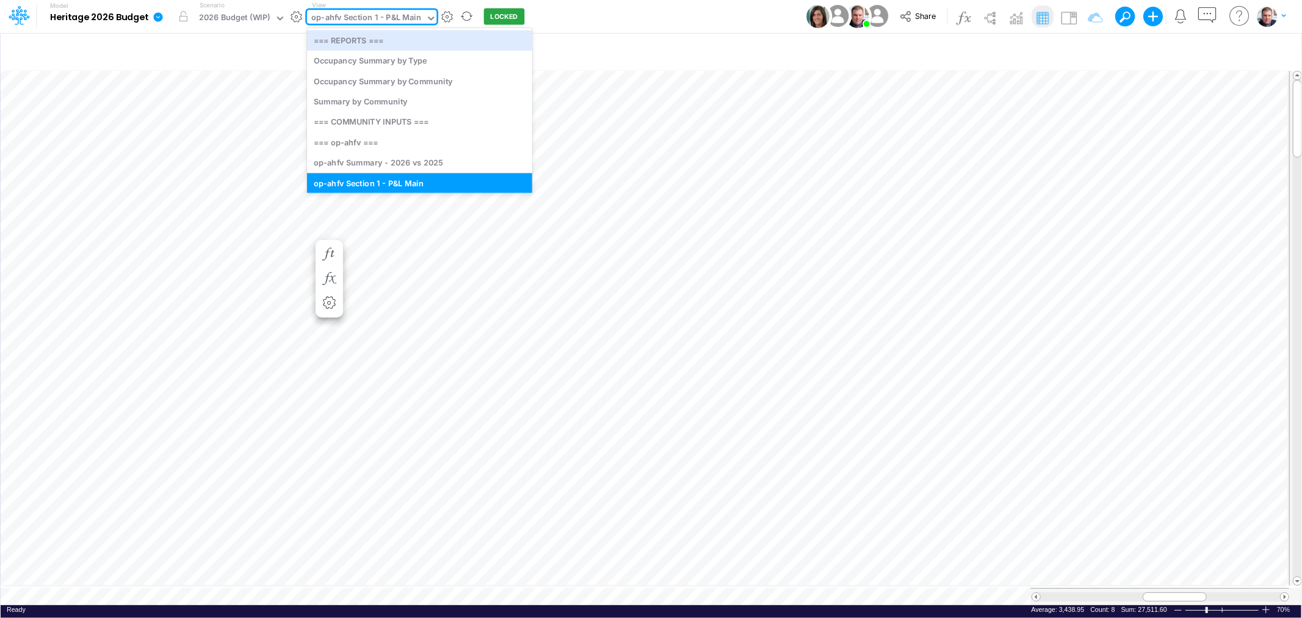
click at [363, 18] on div "op-ahfv Section 1 - P&L Main" at bounding box center [366, 19] width 110 height 14
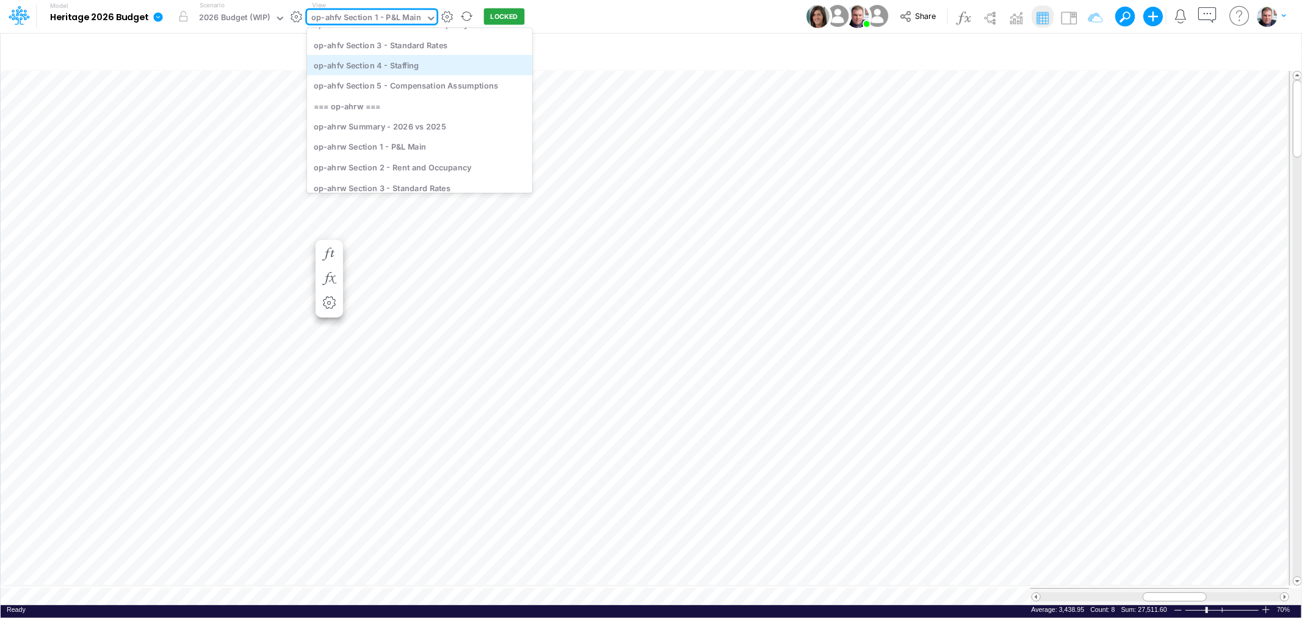
scroll to position [203, 0]
click at [380, 135] on div "op-ahrw Section 1 - P&L Main" at bounding box center [419, 142] width 225 height 20
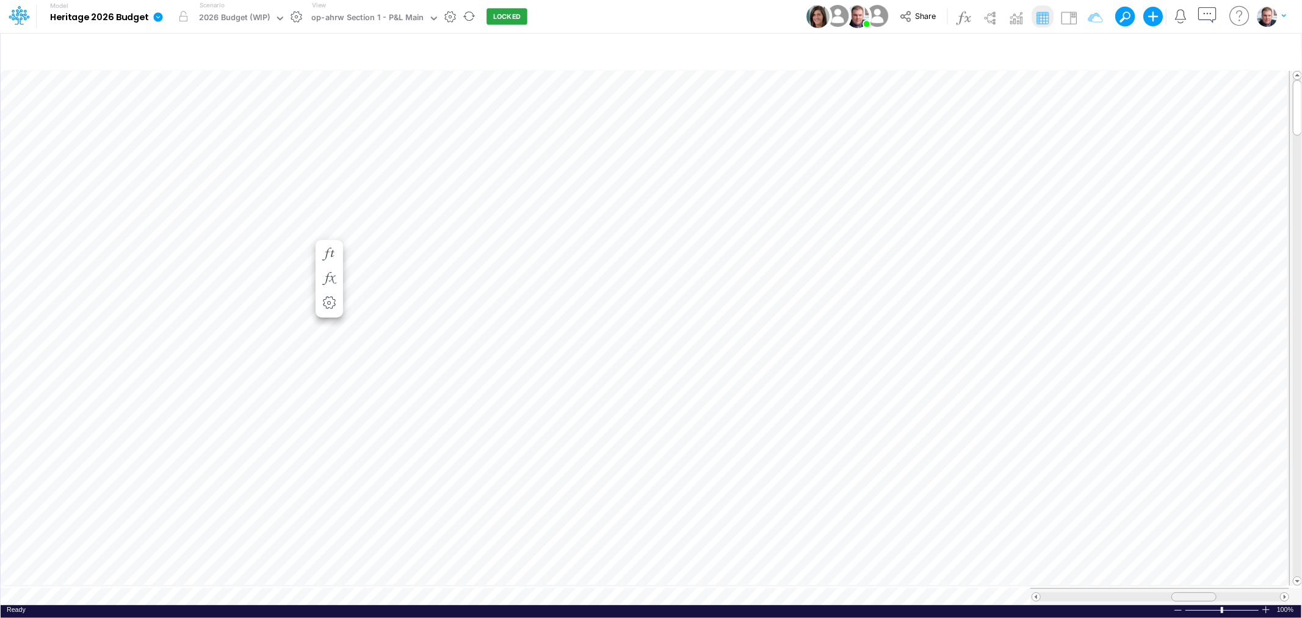
drag, startPoint x: 1180, startPoint y: 589, endPoint x: 1195, endPoint y: 581, distance: 16.7
click at [1198, 592] on div at bounding box center [1193, 596] width 45 height 9
click at [1187, 592] on div at bounding box center [1198, 596] width 45 height 9
click at [1174, 605] on div at bounding box center [1178, 609] width 10 height 9
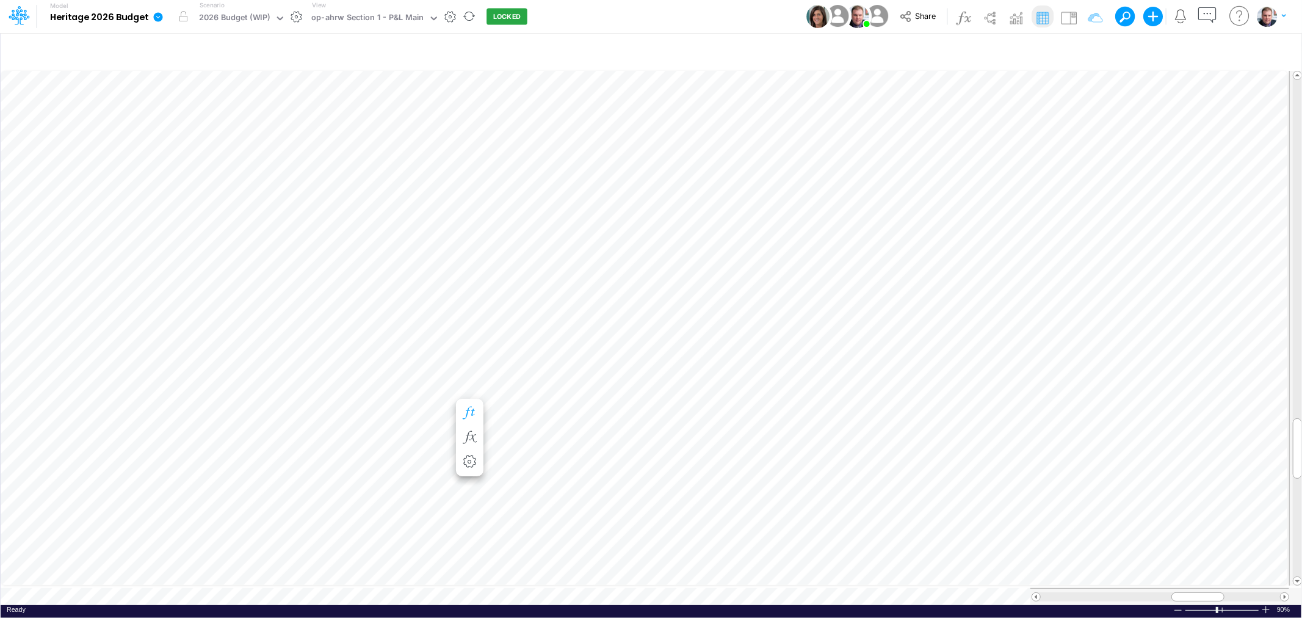
click at [466, 407] on icon "button" at bounding box center [469, 412] width 18 height 13
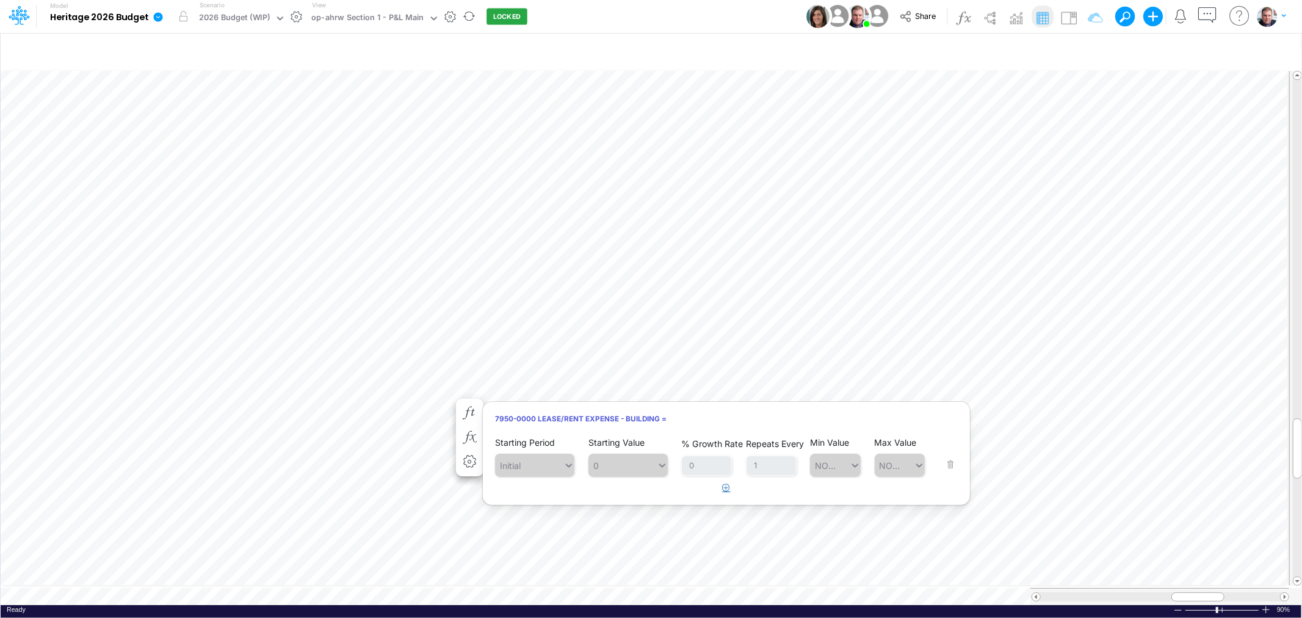
click at [723, 490] on icon "button" at bounding box center [727, 487] width 8 height 8
click at [556, 499] on div "Type to search..." at bounding box center [534, 498] width 67 height 13
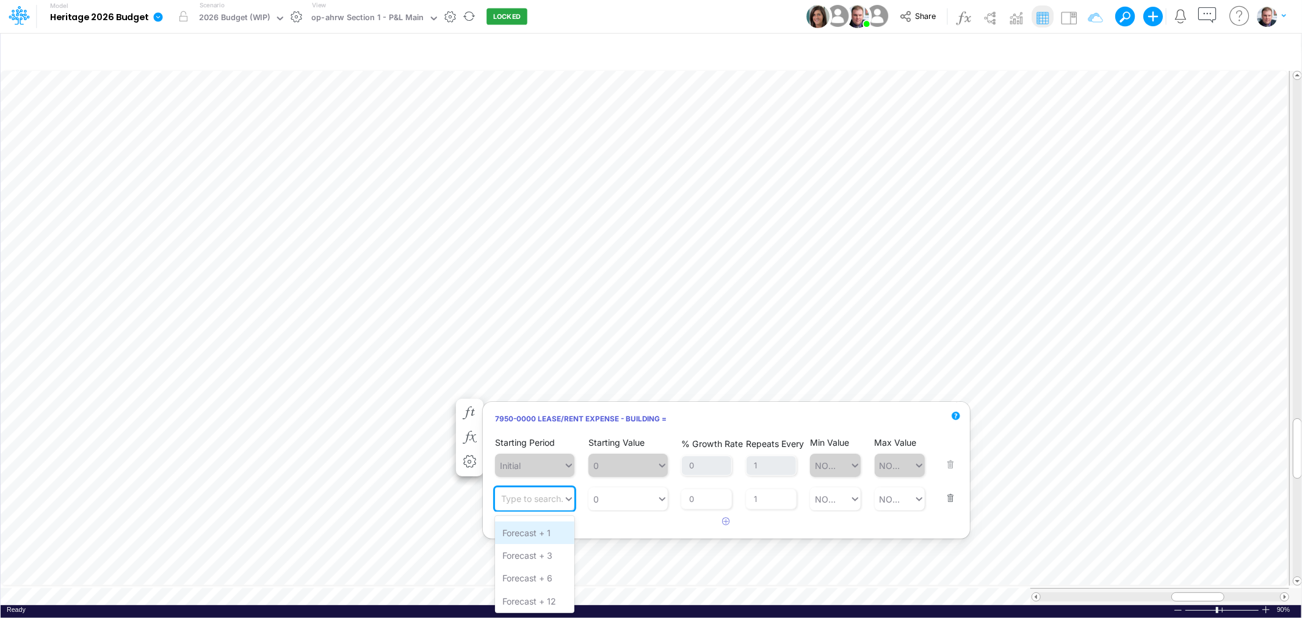
scroll to position [1310, 0]
click at [538, 568] on div "Forecast" at bounding box center [534, 577] width 79 height 23
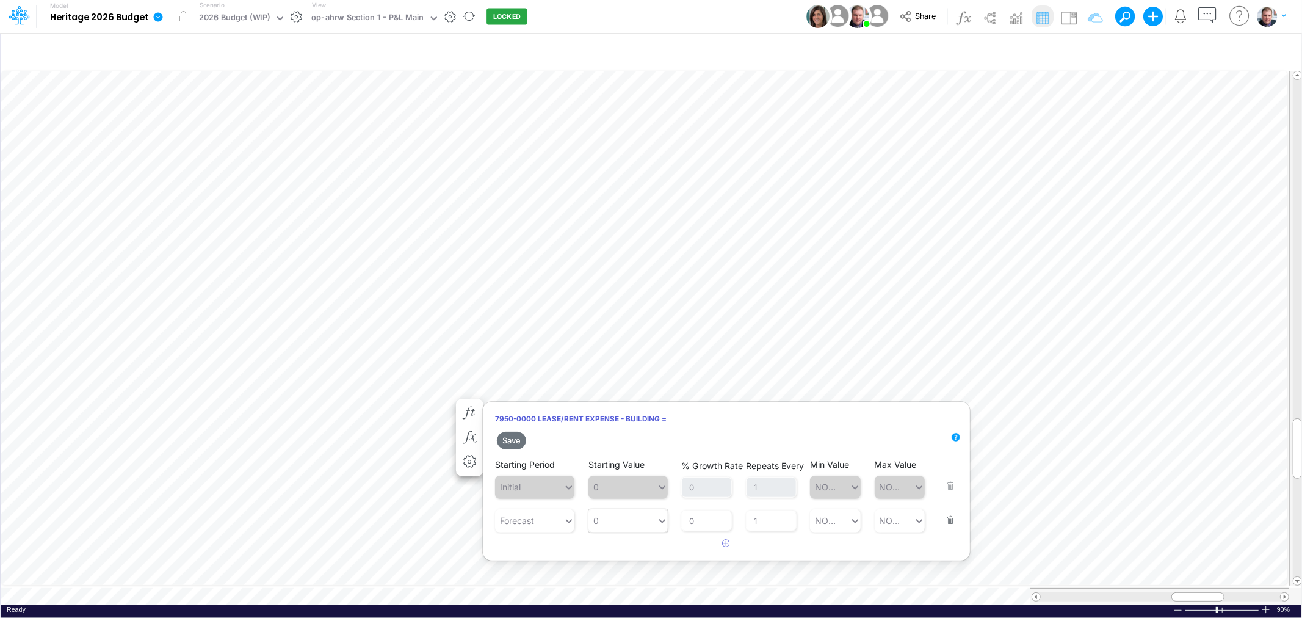
type input "0"
click at [631, 514] on div "0 0" at bounding box center [622, 520] width 68 height 20
click at [620, 334] on div "LATEST" at bounding box center [627, 334] width 79 height 23
click at [508, 441] on button "Save" at bounding box center [511, 440] width 29 height 18
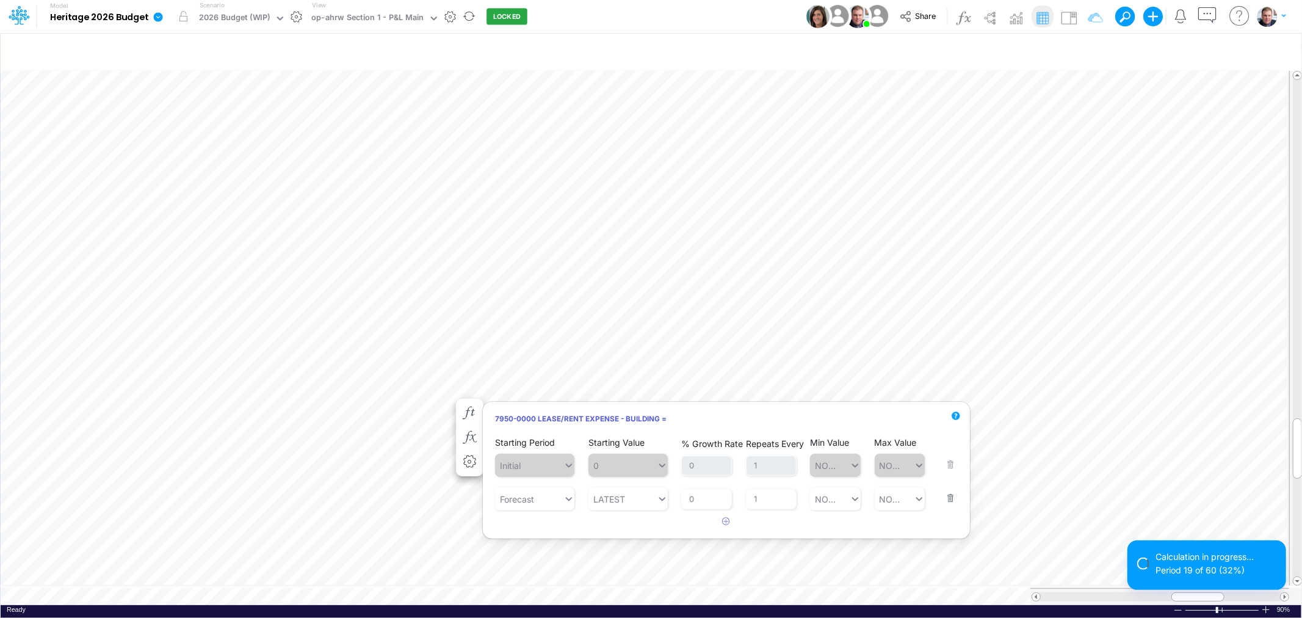
click at [1033, 594] on span at bounding box center [1036, 597] width 8 height 8
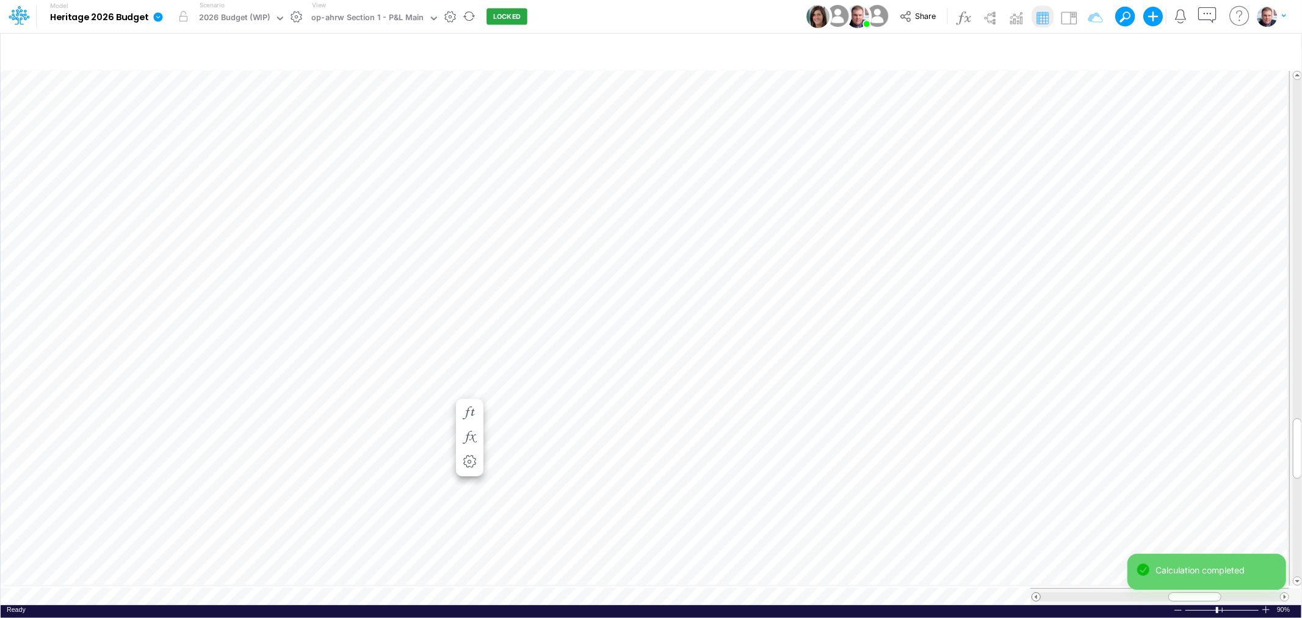
scroll to position [0, 1]
click at [1033, 594] on span at bounding box center [1036, 597] width 8 height 8
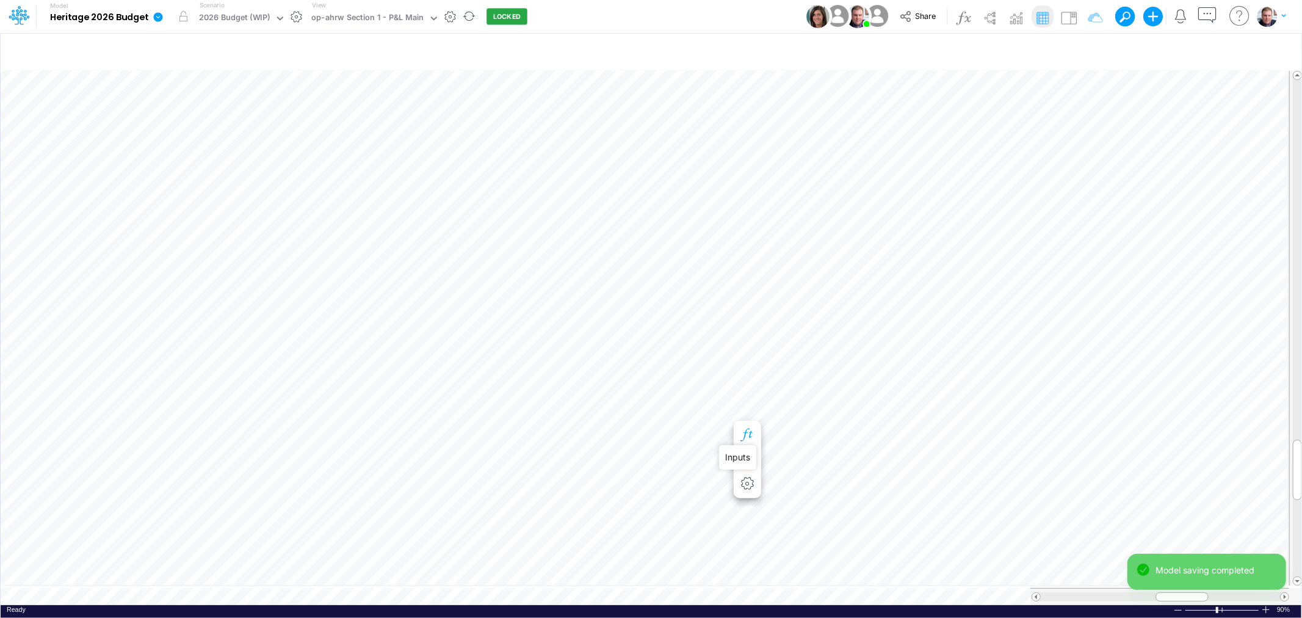
click at [744, 436] on icon "button" at bounding box center [747, 434] width 18 height 13
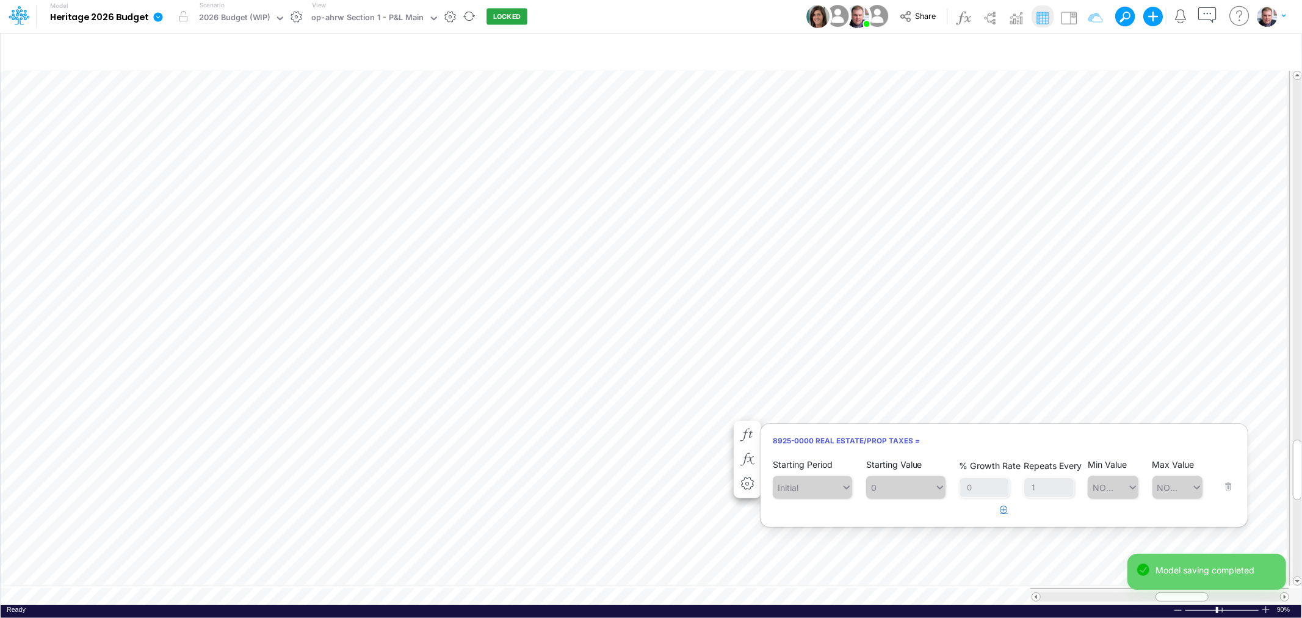
click at [1003, 514] on button "button" at bounding box center [1004, 510] width 24 height 20
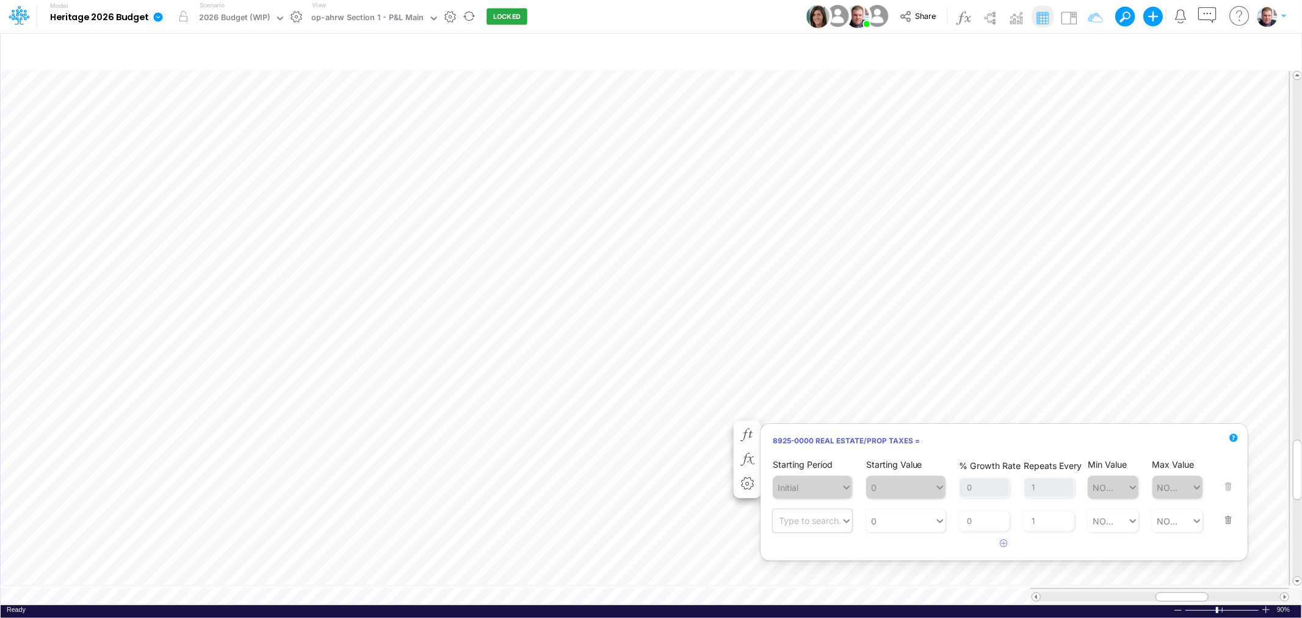
click at [824, 527] on div "Type to search..." at bounding box center [812, 520] width 67 height 13
click at [810, 409] on div "Forecast" at bounding box center [812, 402] width 79 height 23
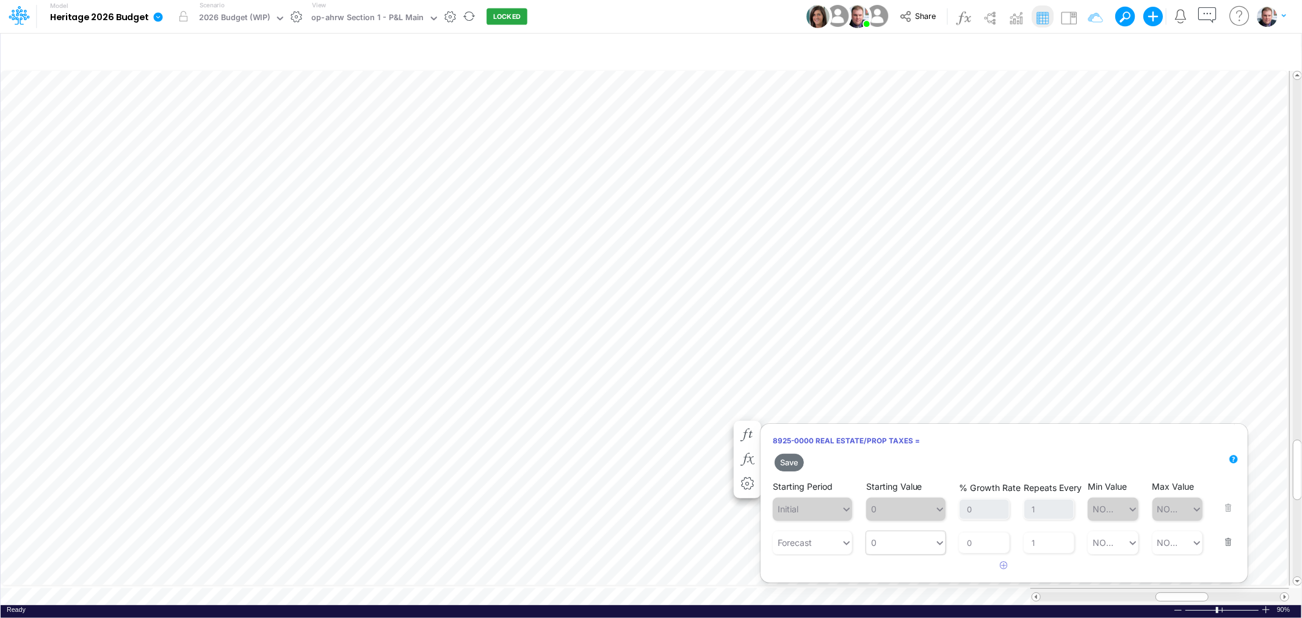
type input "0"
click at [880, 546] on div "0 0" at bounding box center [900, 542] width 68 height 20
click at [889, 363] on div "LATEST" at bounding box center [905, 356] width 79 height 23
click at [788, 463] on button "Save" at bounding box center [788, 462] width 29 height 18
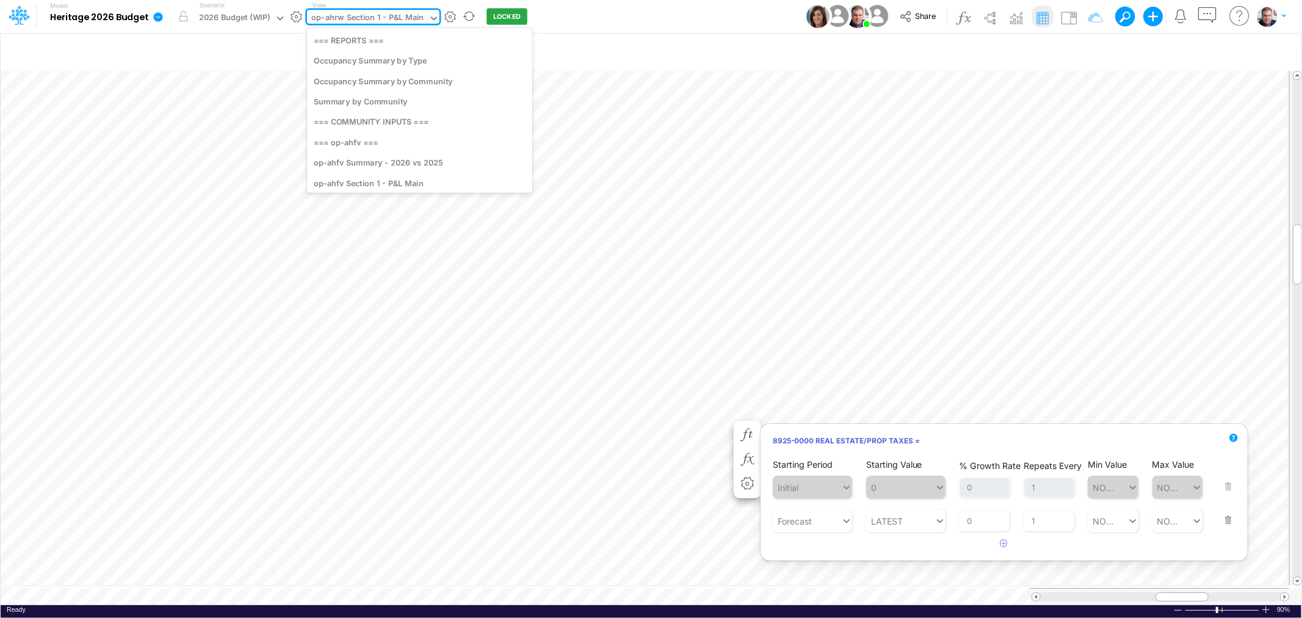
click at [374, 13] on div "op-ahrw Section 1 - P&L Main" at bounding box center [367, 19] width 112 height 14
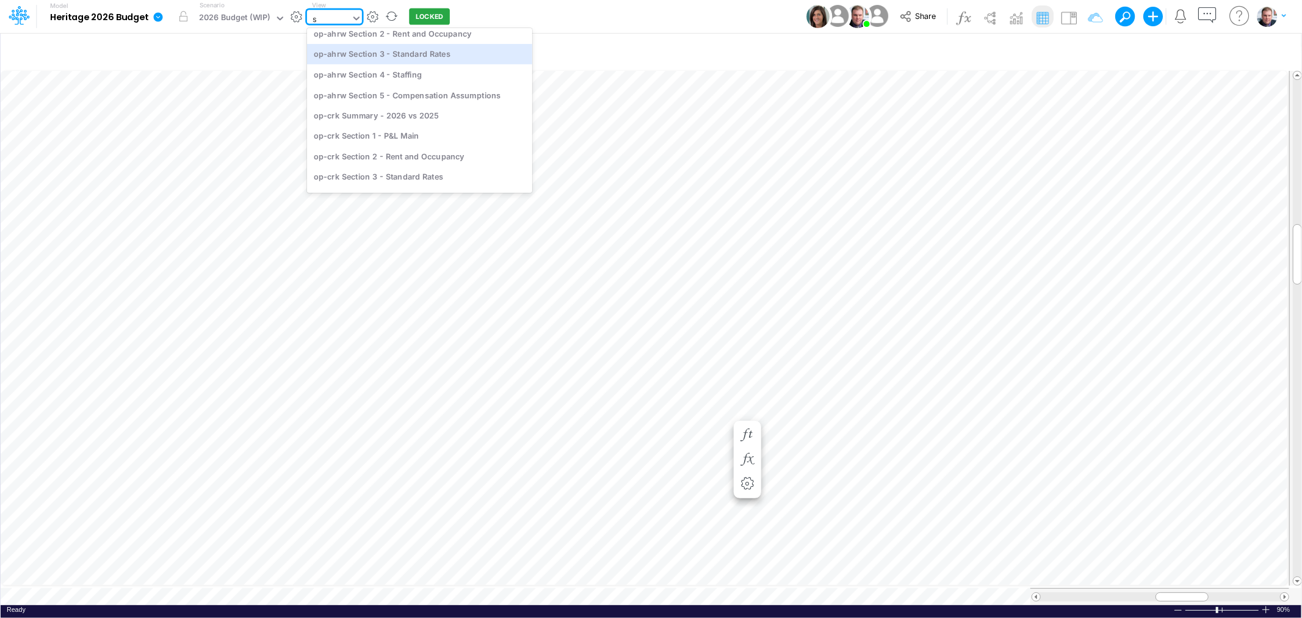
scroll to position [26, 0]
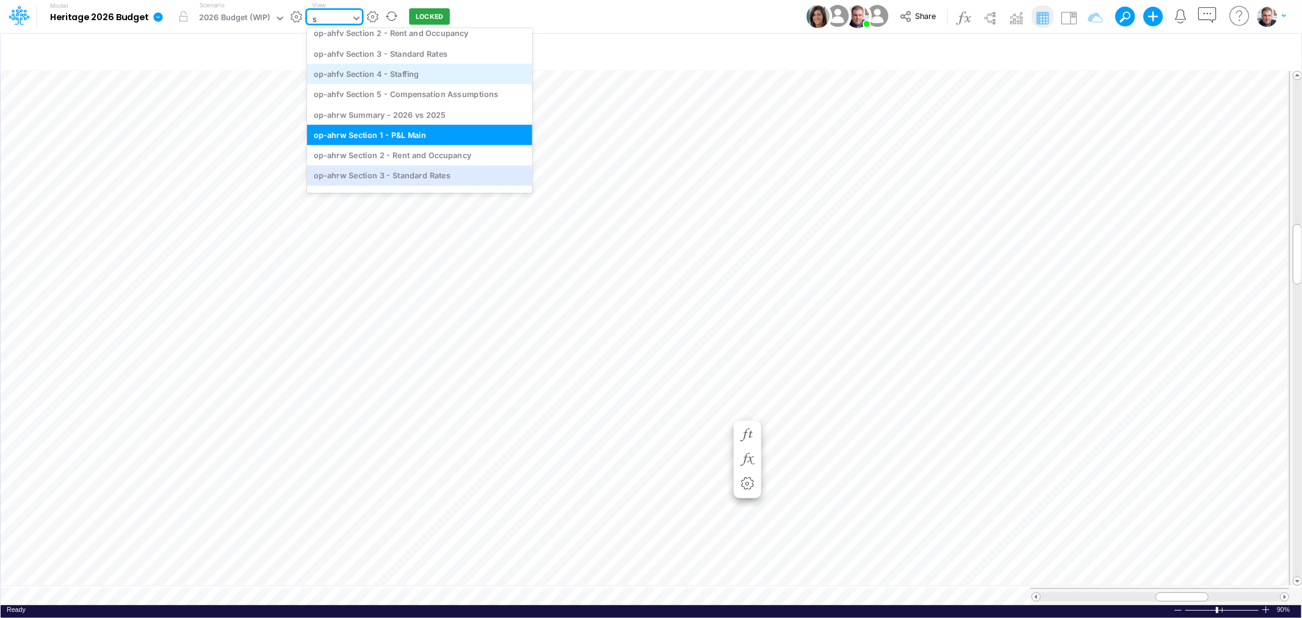
type input "sr"
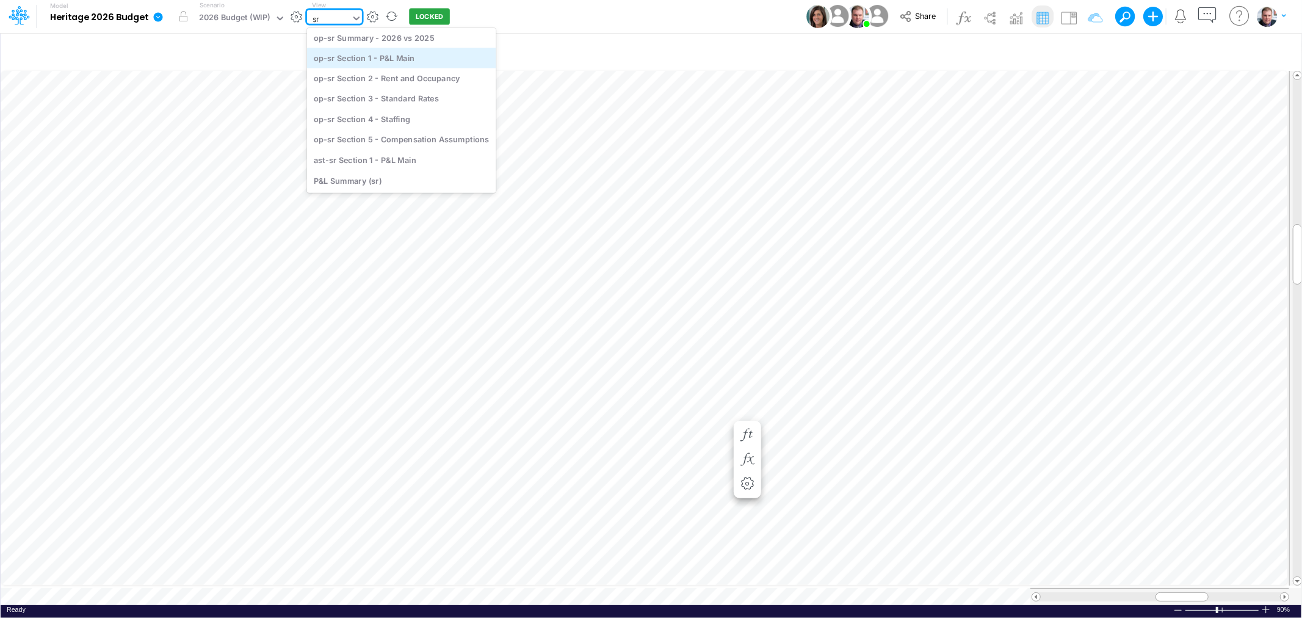
click at [406, 51] on div "op-sr Section 1 - P&L Main" at bounding box center [401, 58] width 189 height 20
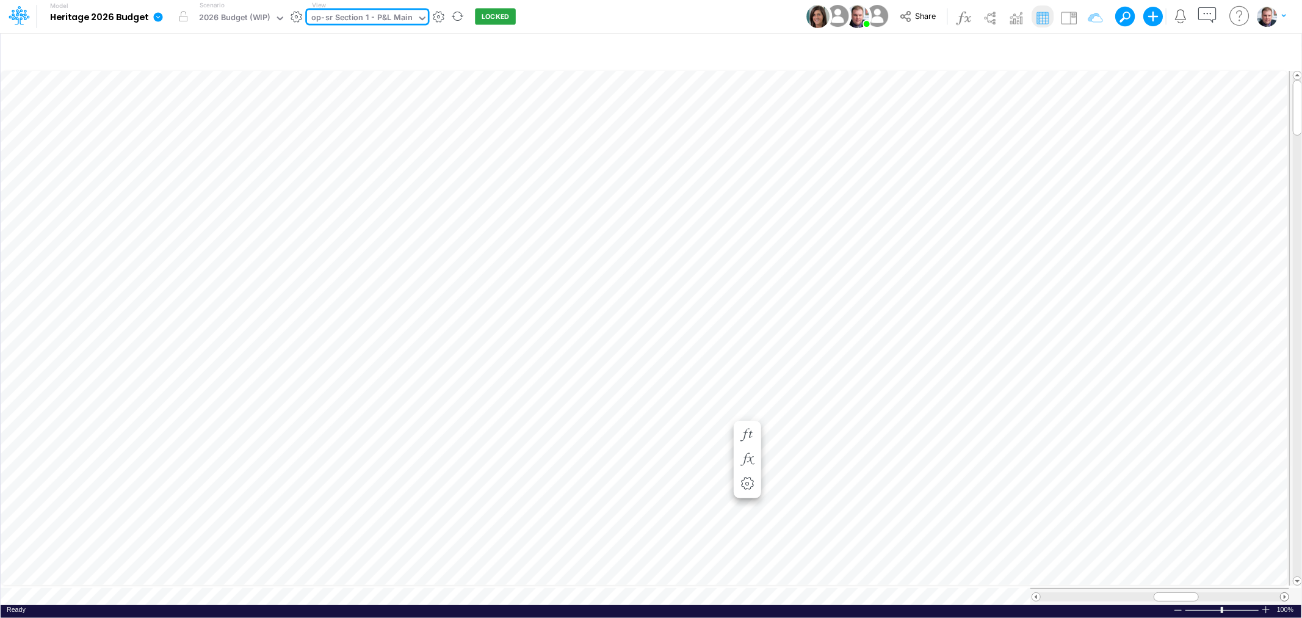
click at [1283, 593] on span at bounding box center [1284, 597] width 8 height 8
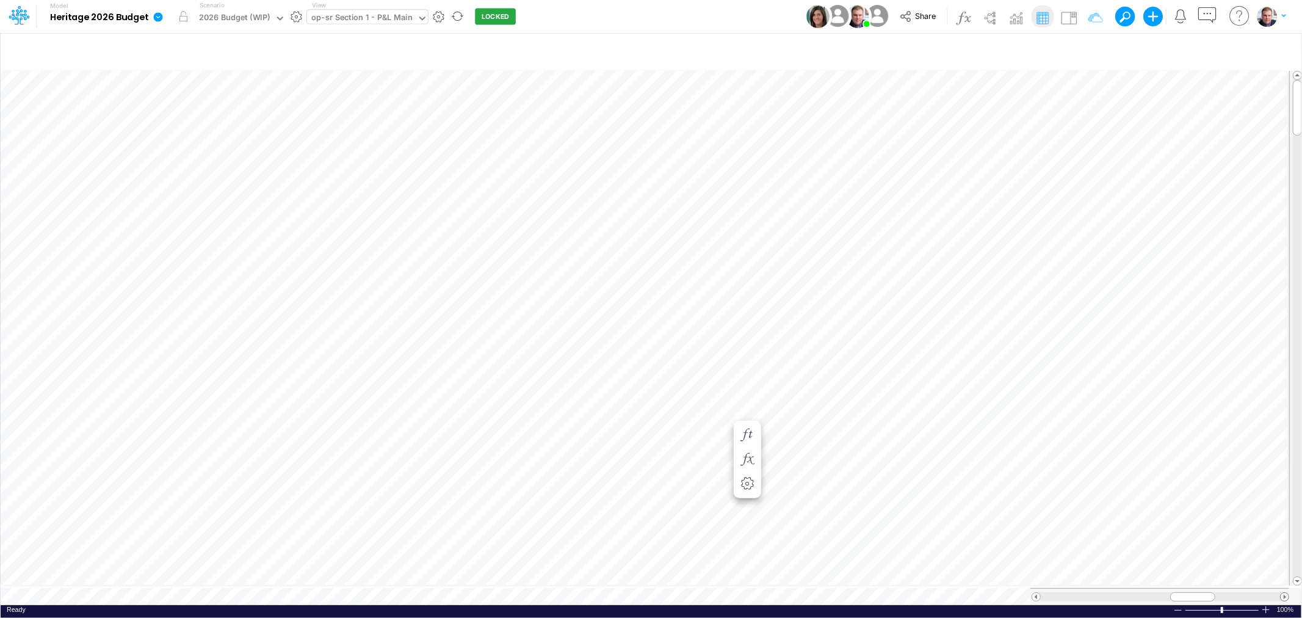
click at [1283, 593] on span at bounding box center [1284, 597] width 8 height 8
click at [1282, 593] on span at bounding box center [1284, 597] width 8 height 8
click at [1179, 605] on div at bounding box center [1178, 609] width 10 height 9
drag, startPoint x: 1204, startPoint y: 593, endPoint x: 1141, endPoint y: 593, distance: 62.9
click at [1141, 593] on div at bounding box center [1135, 596] width 51 height 9
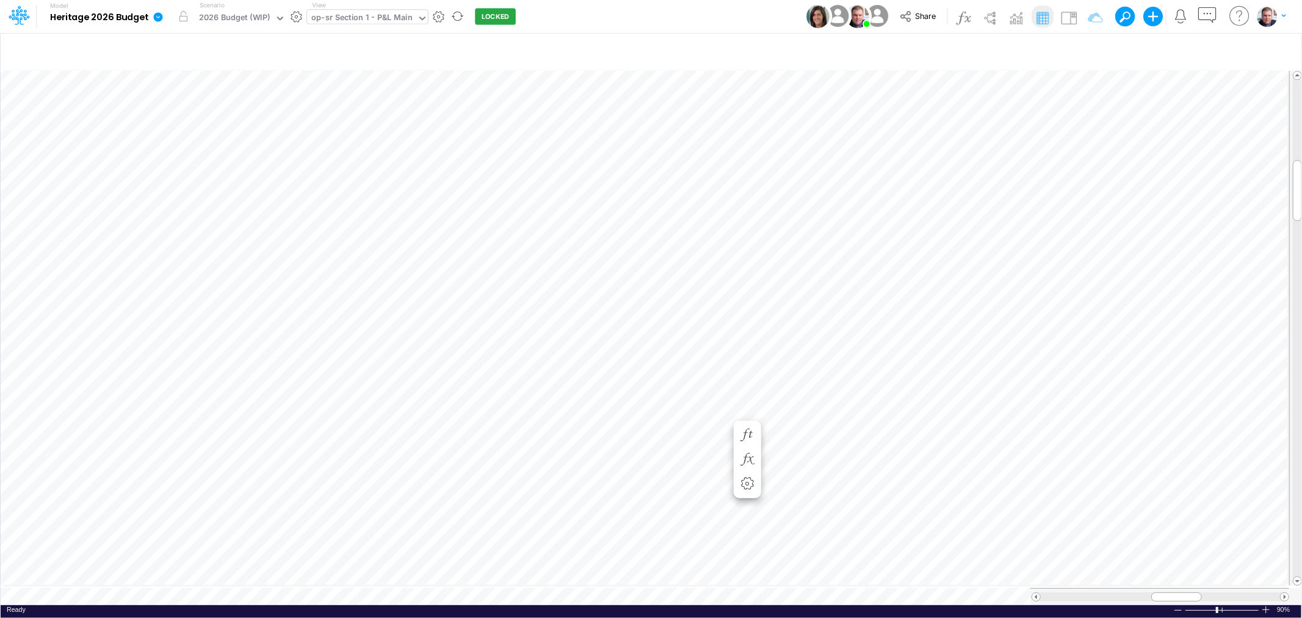
click at [1186, 596] on div at bounding box center [1159, 596] width 259 height 17
drag, startPoint x: 1177, startPoint y: 593, endPoint x: 1192, endPoint y: 593, distance: 15.9
click at [1192, 593] on span at bounding box center [1192, 597] width 8 height 8
click at [371, 15] on div "op-sr Section 1 - P&L Main" at bounding box center [361, 19] width 101 height 14
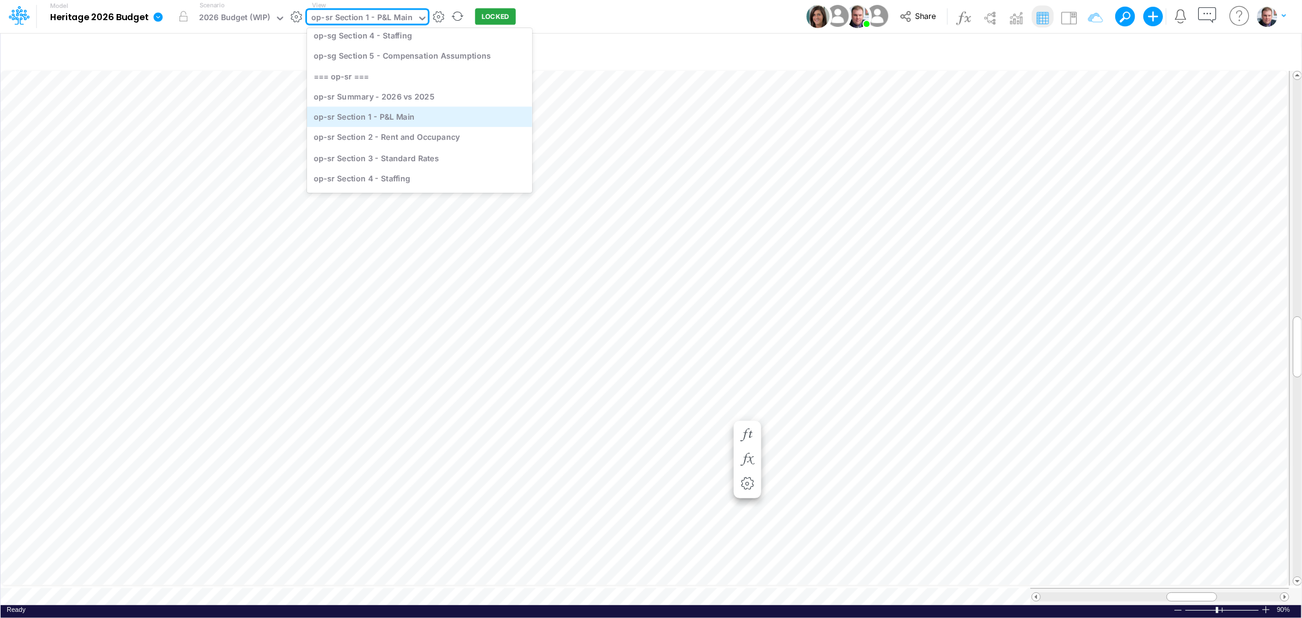
scroll to position [2994, 0]
click at [402, 111] on div "op-sr Section 4 - Staffing" at bounding box center [419, 117] width 225 height 20
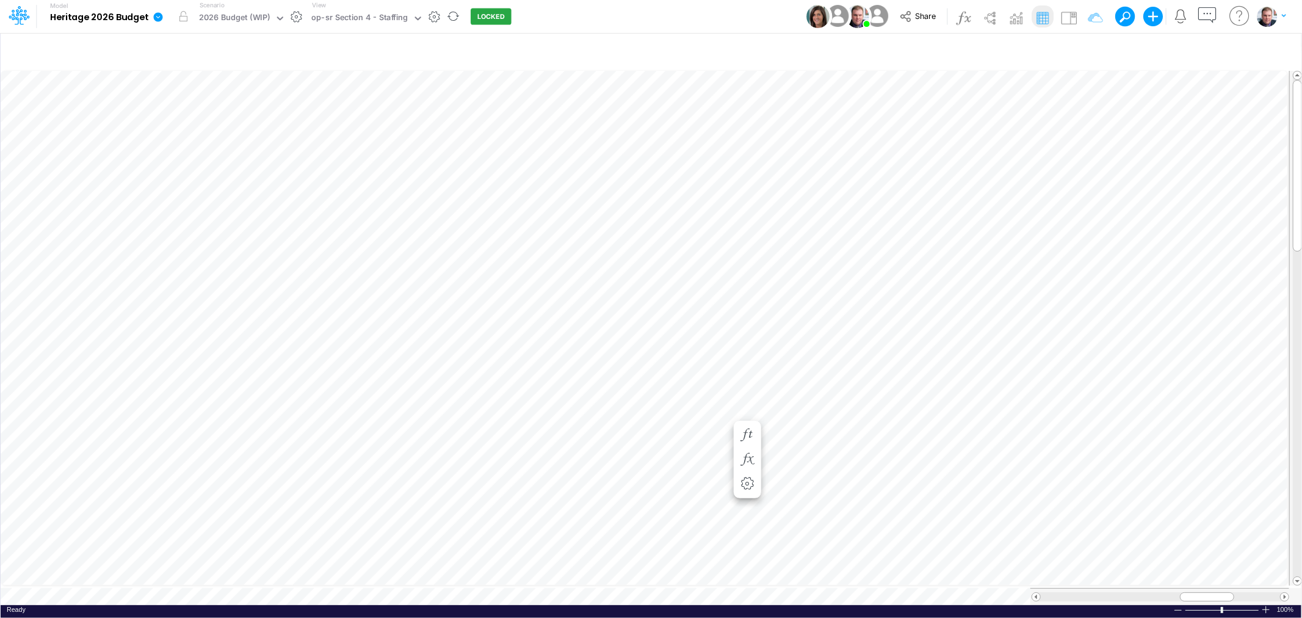
scroll to position [0, 1]
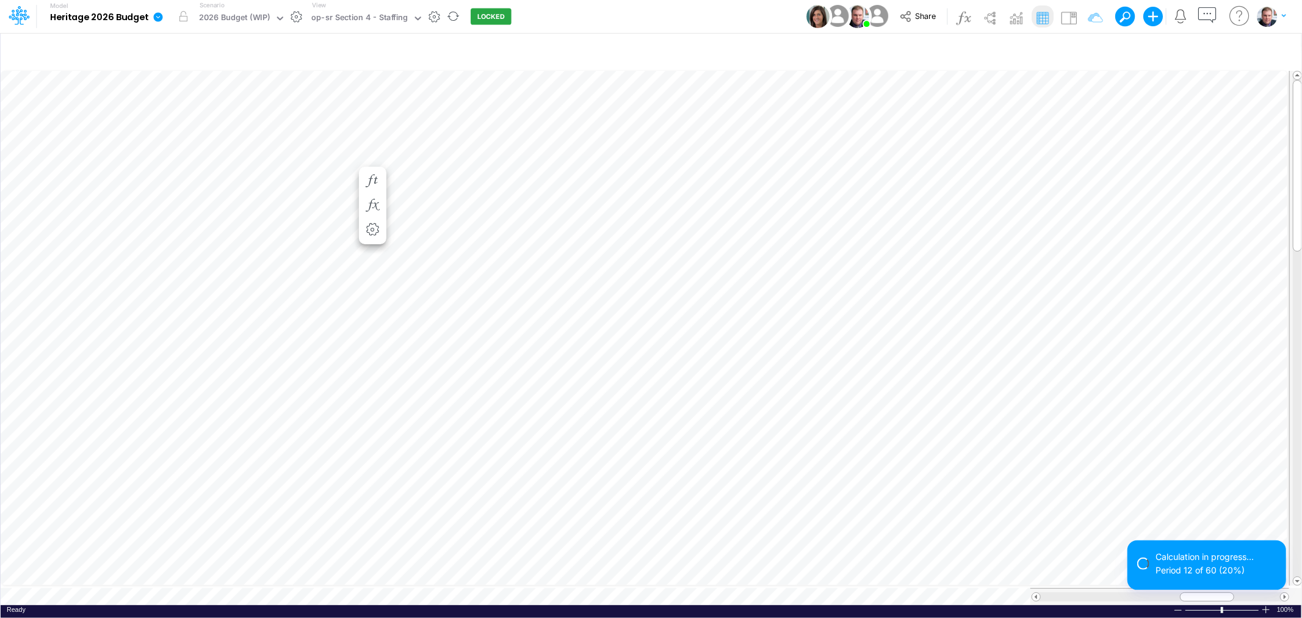
scroll to position [0, 1]
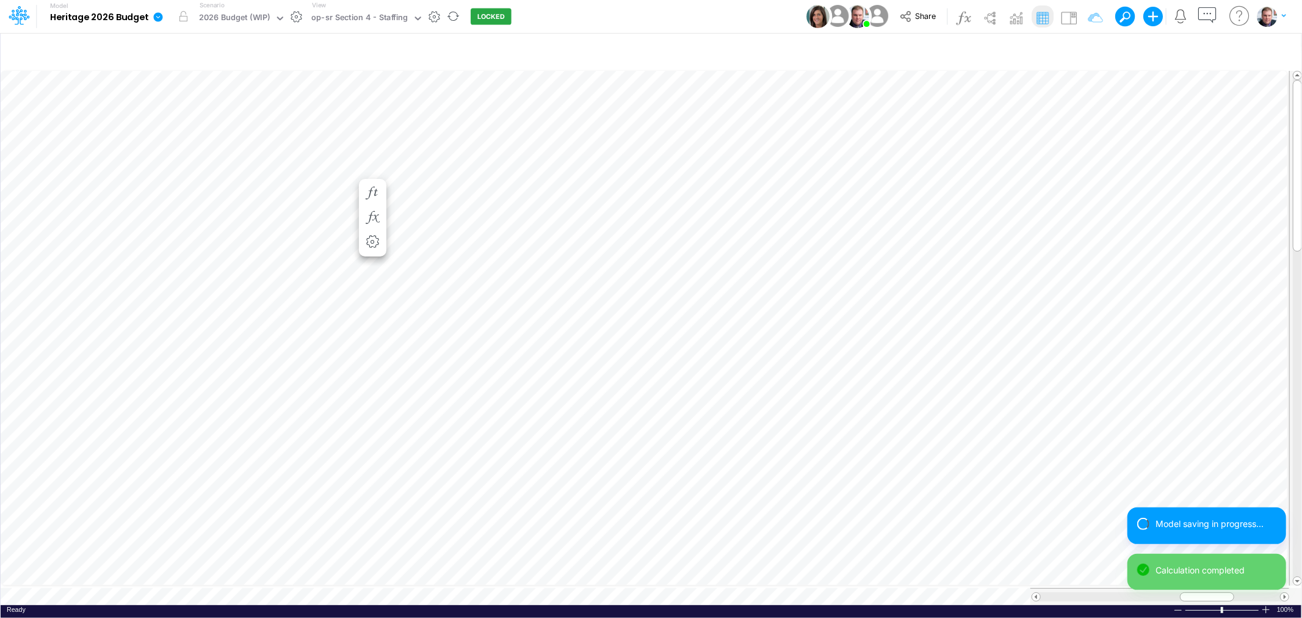
scroll to position [0, 1]
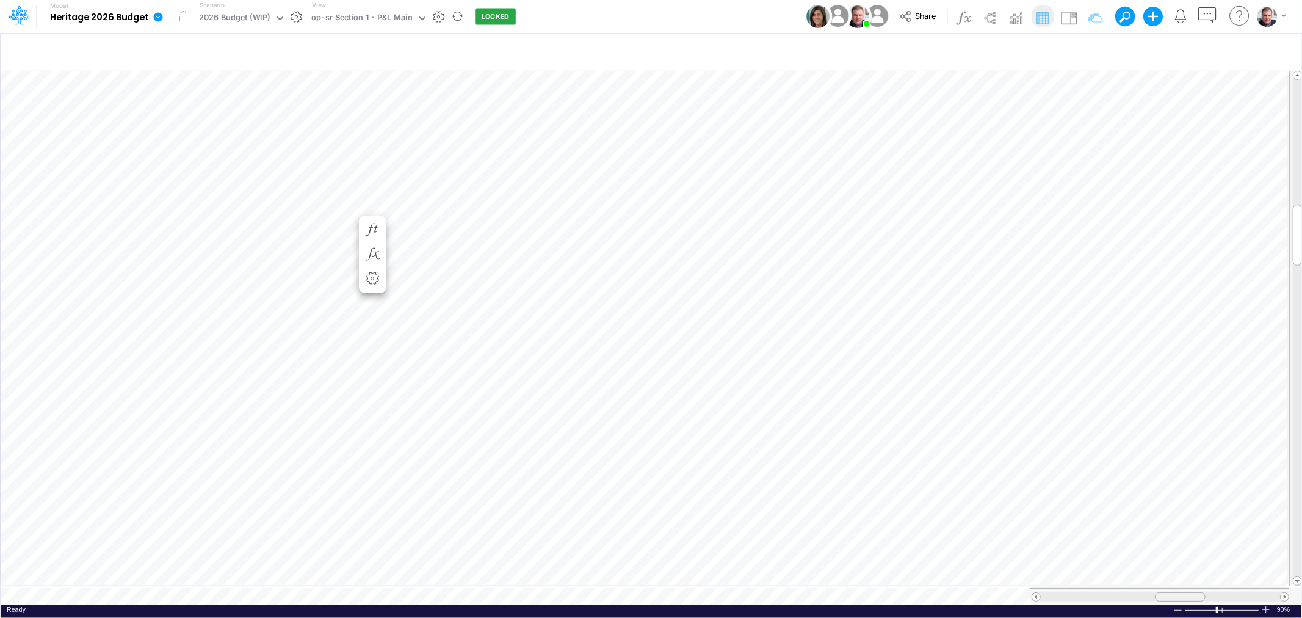
drag, startPoint x: 1199, startPoint y: 590, endPoint x: 1189, endPoint y: 589, distance: 10.4
click at [1189, 592] on div at bounding box center [1180, 596] width 51 height 9
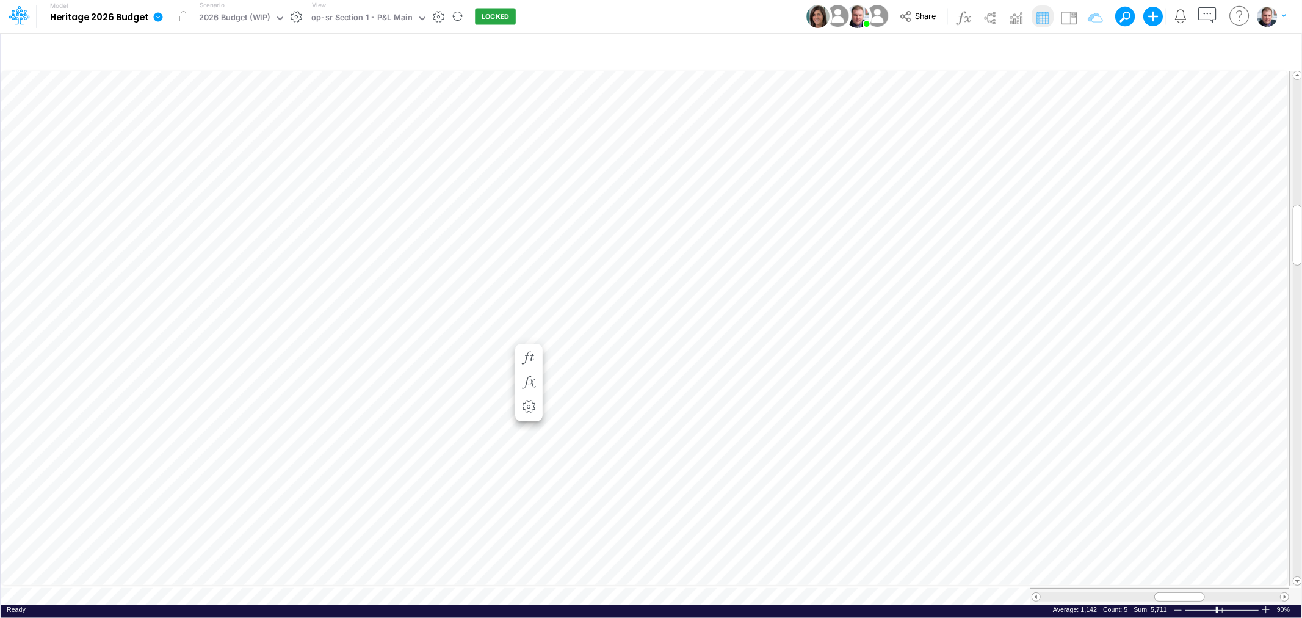
scroll to position [0, 1]
drag, startPoint x: 1176, startPoint y: 588, endPoint x: 1183, endPoint y: 589, distance: 6.7
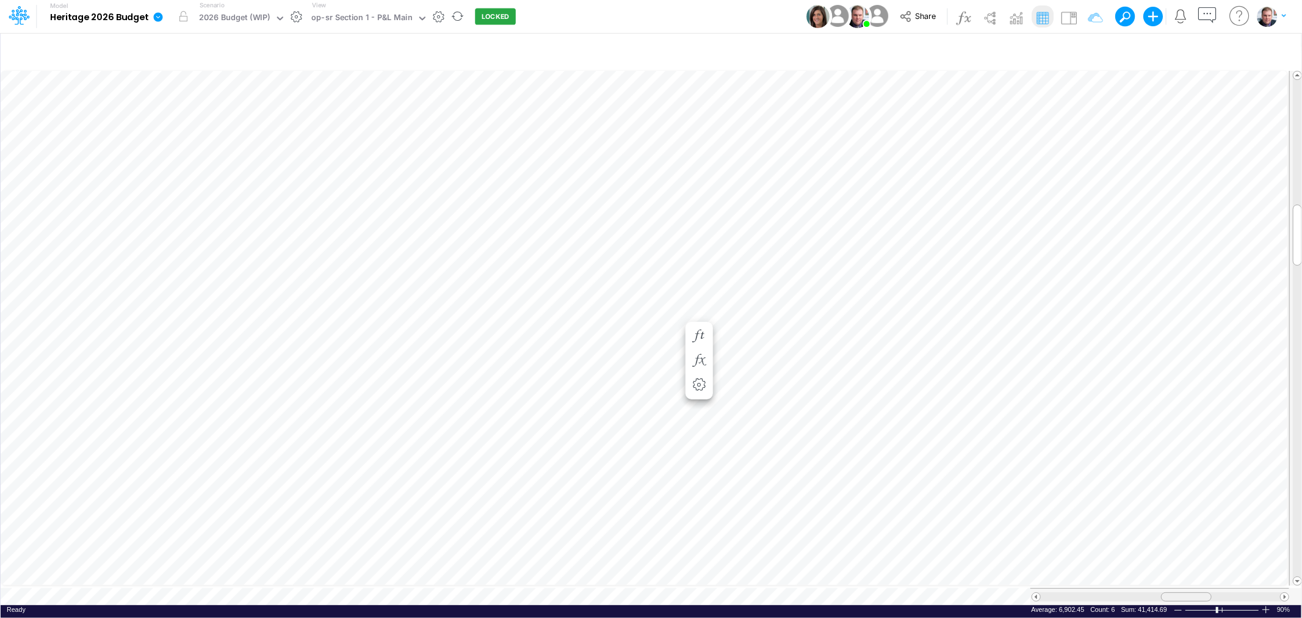
click at [1183, 593] on span at bounding box center [1185, 597] width 8 height 8
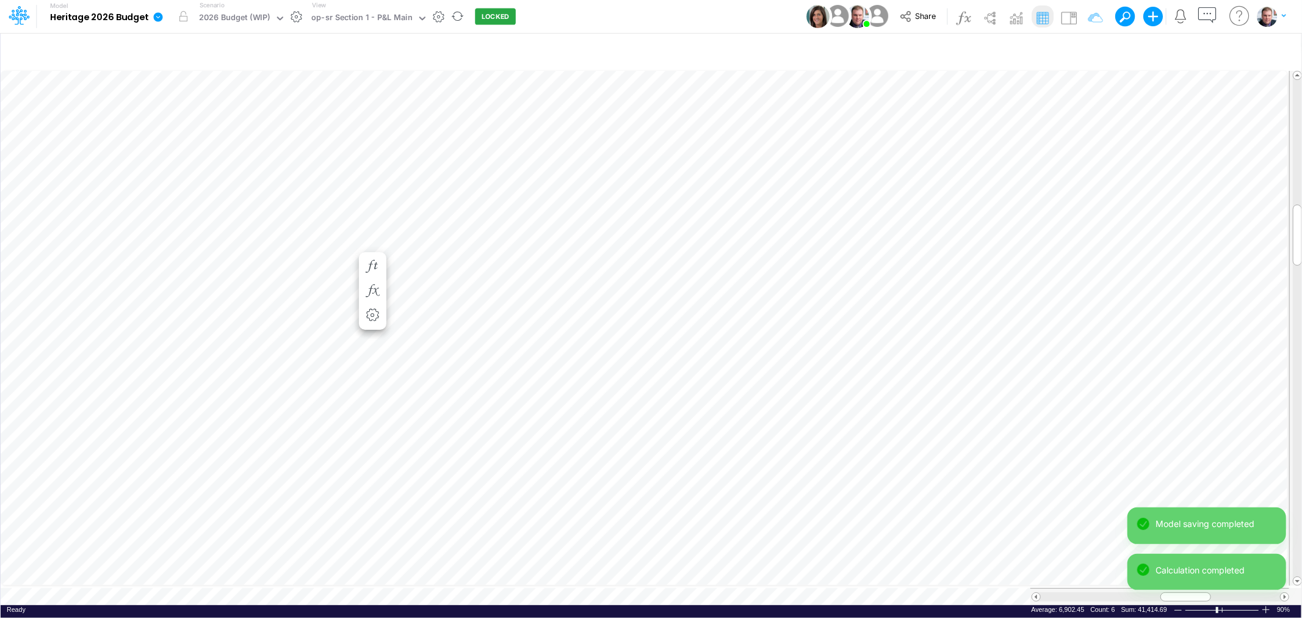
scroll to position [0, 1]
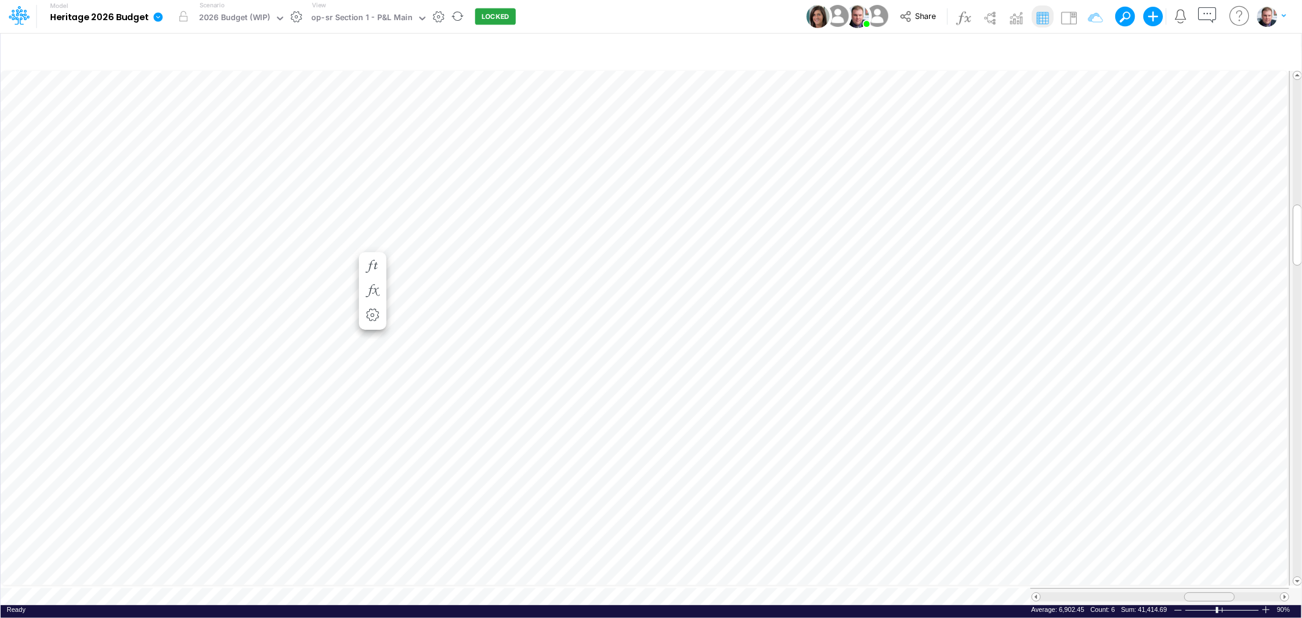
drag, startPoint x: 1178, startPoint y: 588, endPoint x: 1202, endPoint y: 591, distance: 24.0
click at [1202, 592] on div at bounding box center [1209, 596] width 51 height 9
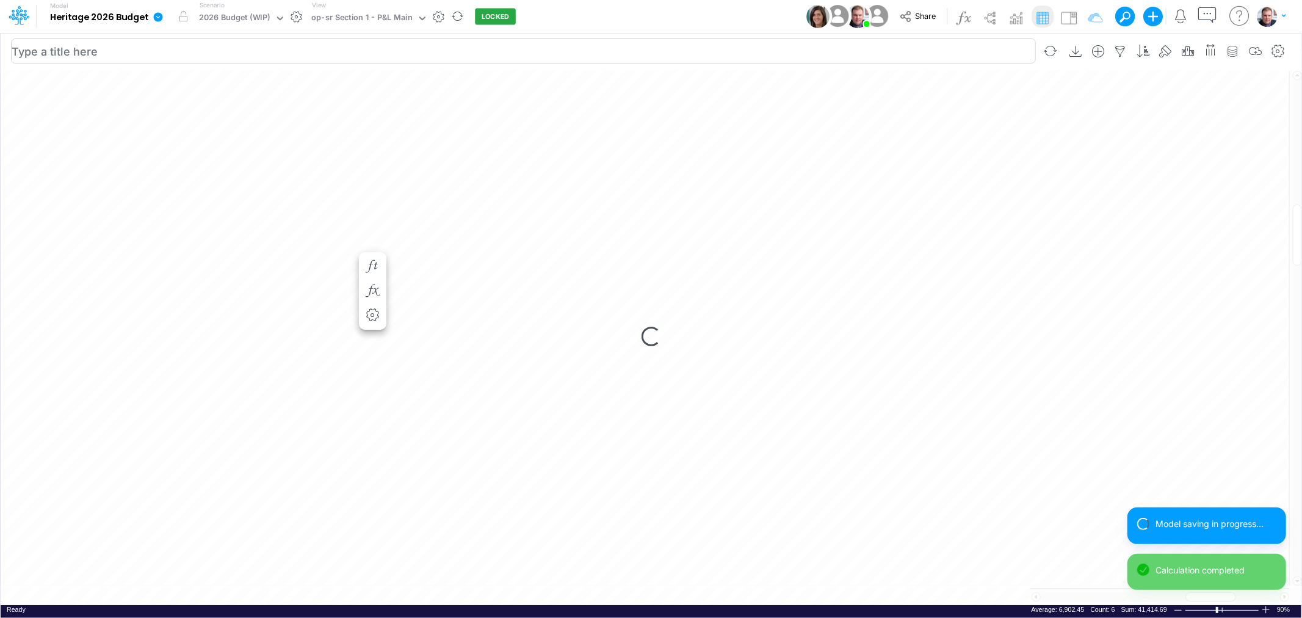
scroll to position [0, 1]
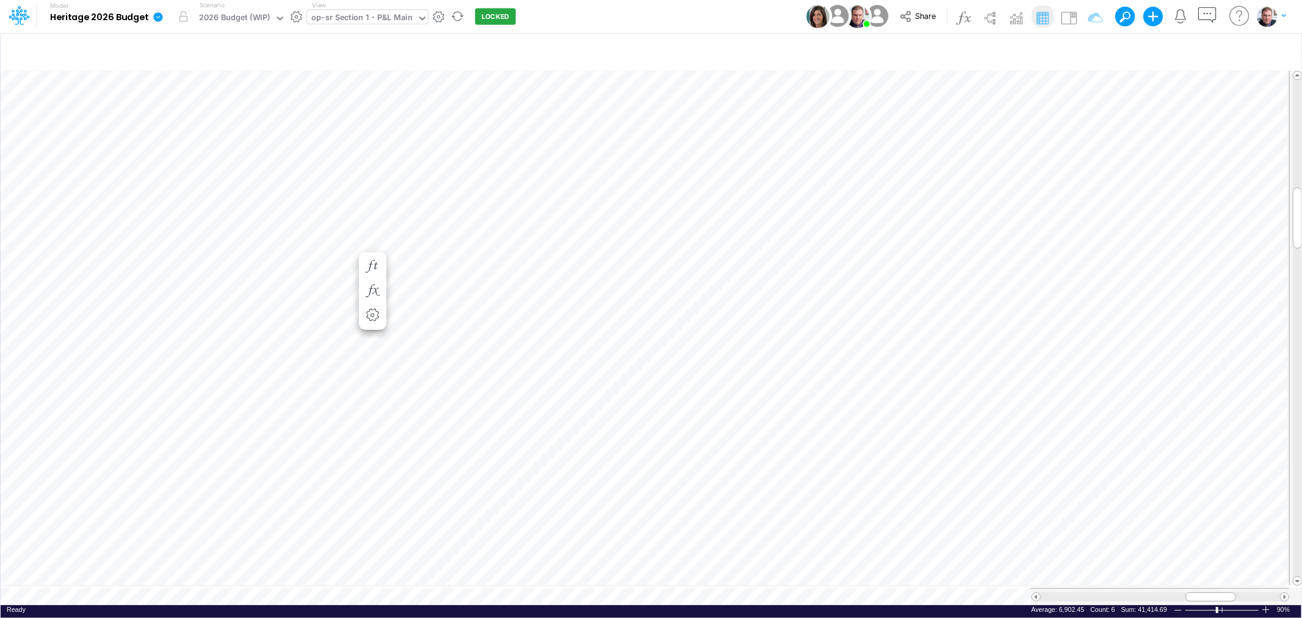
click at [405, 21] on div "op-sr Section 1 - P&L Main" at bounding box center [361, 19] width 101 height 14
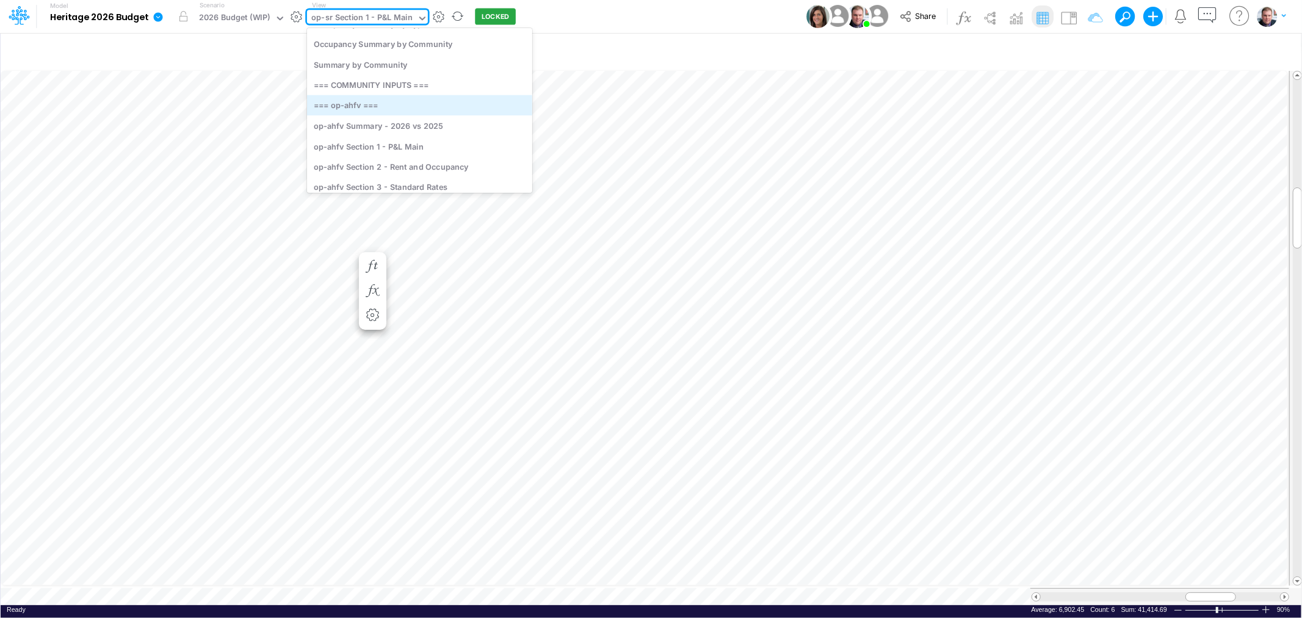
scroll to position [68, 0]
type input "sr"
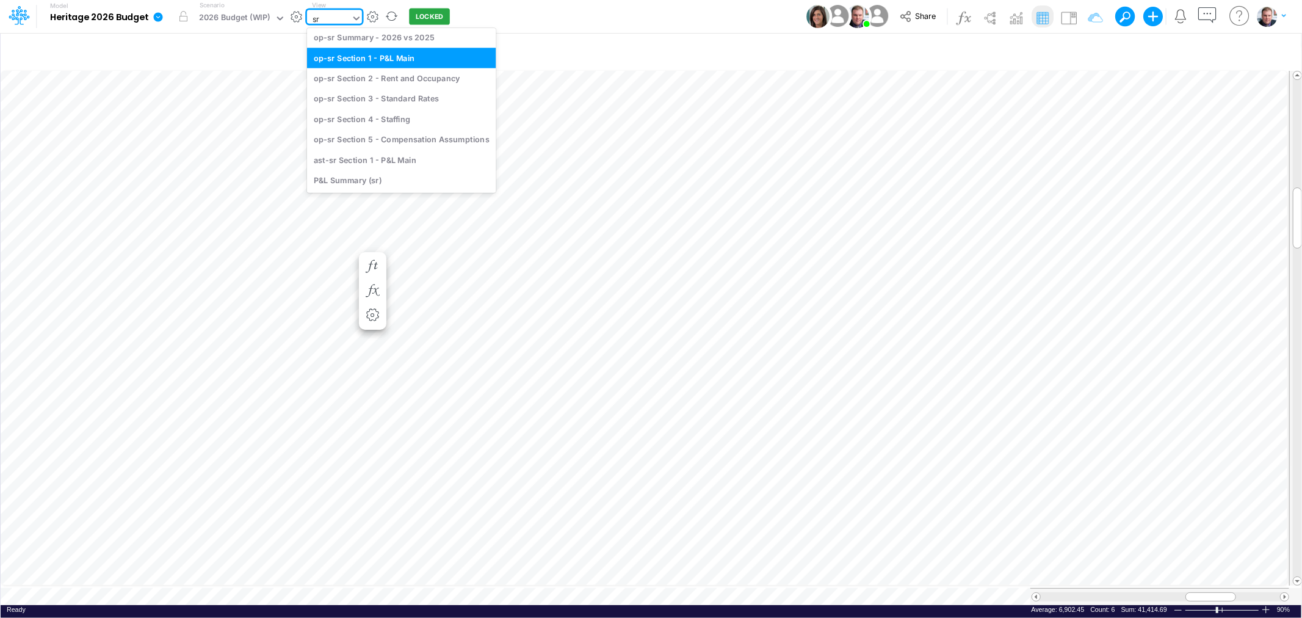
scroll to position [26, 0]
click at [403, 137] on div "op-sr Section 5 - Compensation Assumptions" at bounding box center [401, 139] width 189 height 20
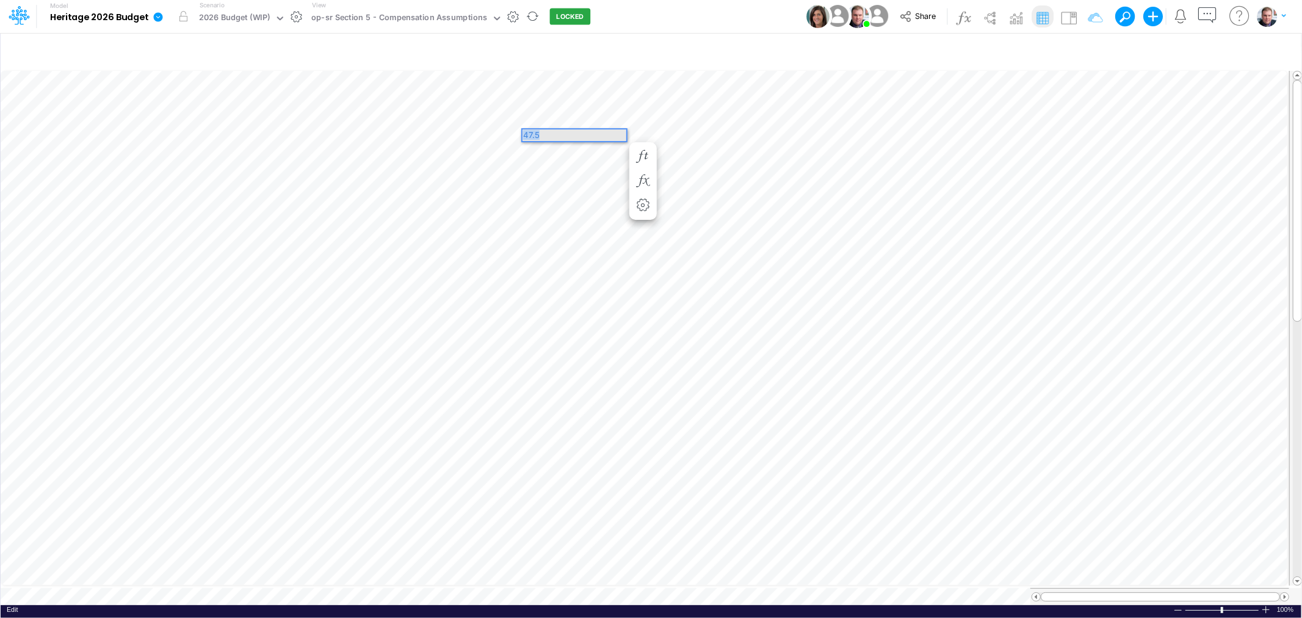
click at [480, 132] on div "Paste Cut Copy AutoFill 47.5" at bounding box center [651, 336] width 1300 height 536
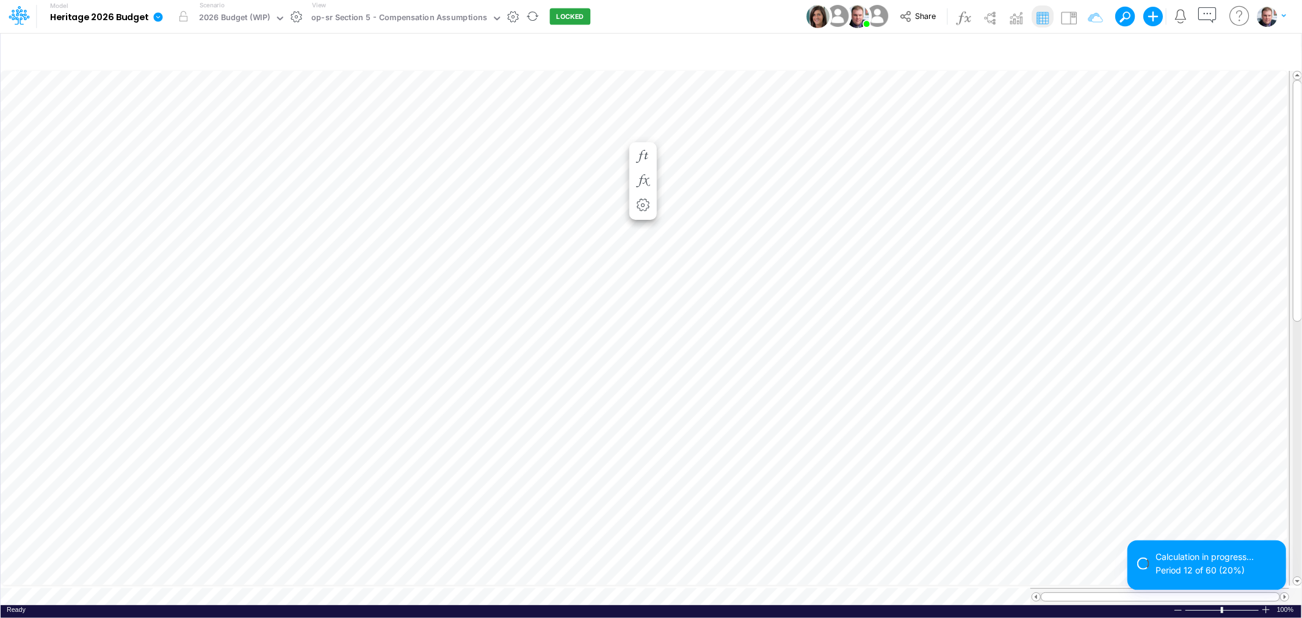
scroll to position [0, 1]
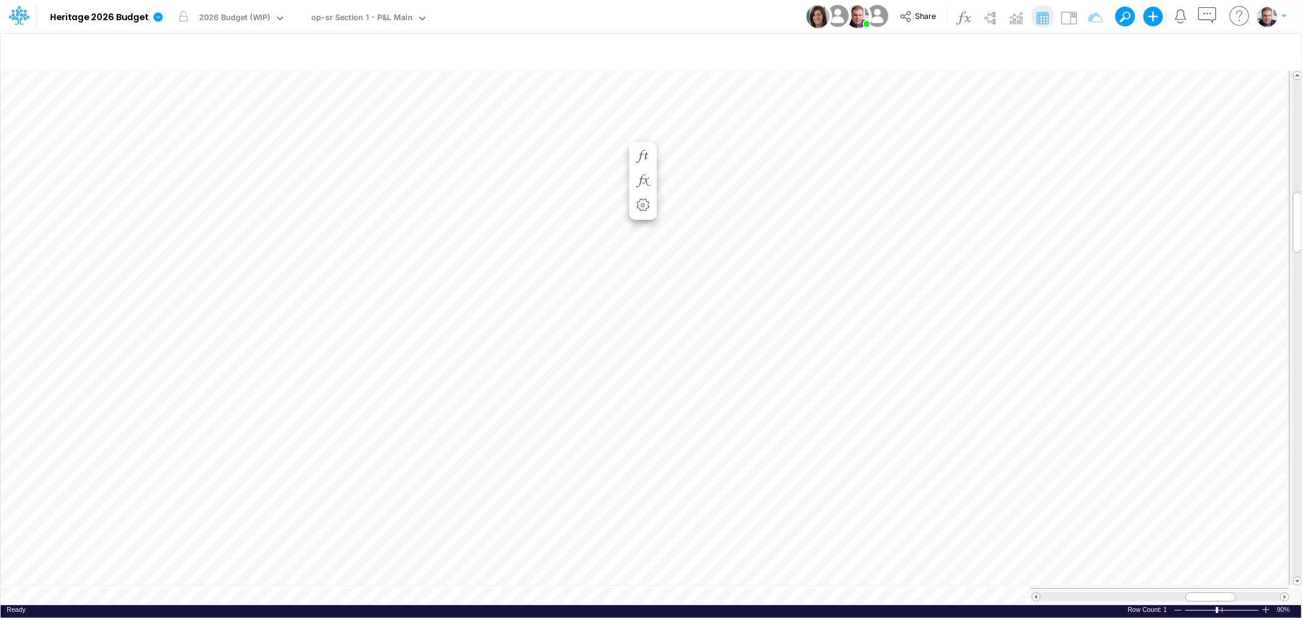
scroll to position [0, 1]
drag, startPoint x: 1216, startPoint y: 591, endPoint x: 1184, endPoint y: 593, distance: 31.8
click at [1184, 593] on div at bounding box center [1178, 596] width 51 height 9
click at [806, 351] on icon "button" at bounding box center [812, 357] width 18 height 13
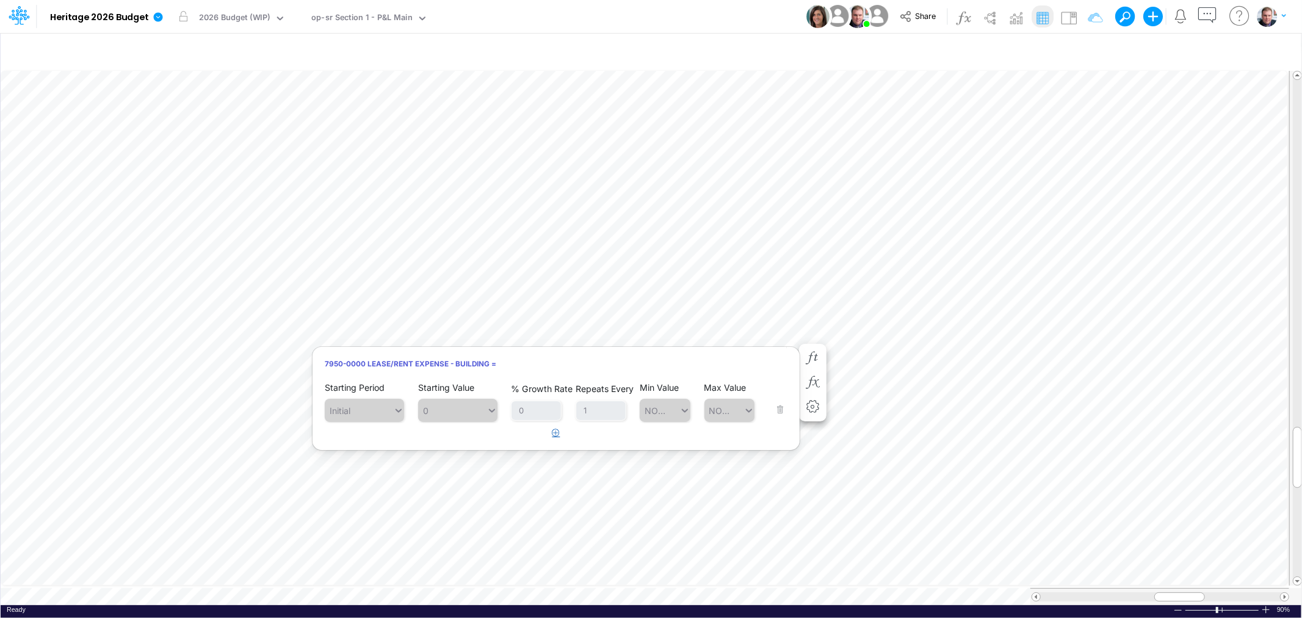
click at [562, 431] on button "button" at bounding box center [556, 433] width 24 height 20
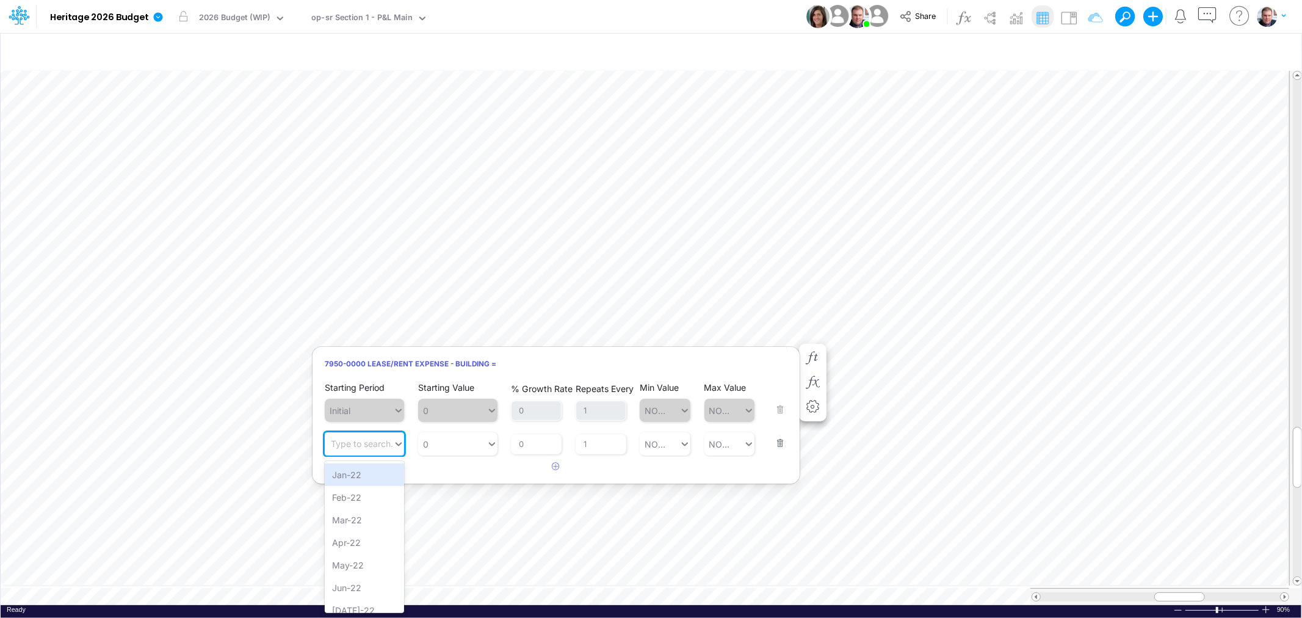
click at [387, 449] on div "Type to search..." at bounding box center [364, 444] width 67 height 13
click at [364, 539] on div "Forecast" at bounding box center [364, 544] width 79 height 23
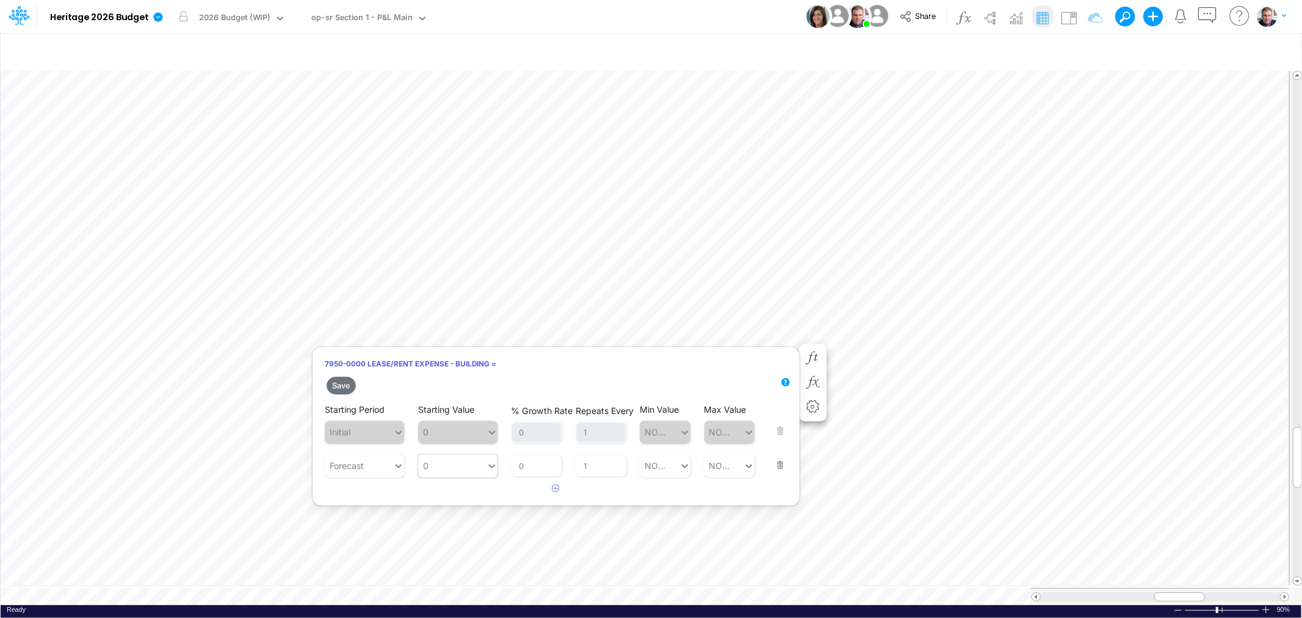
type input "0"
click at [450, 466] on div "0 0" at bounding box center [452, 465] width 68 height 20
click at [450, 493] on div "LATEST" at bounding box center [457, 496] width 79 height 23
click at [337, 382] on button "Save" at bounding box center [340, 386] width 29 height 18
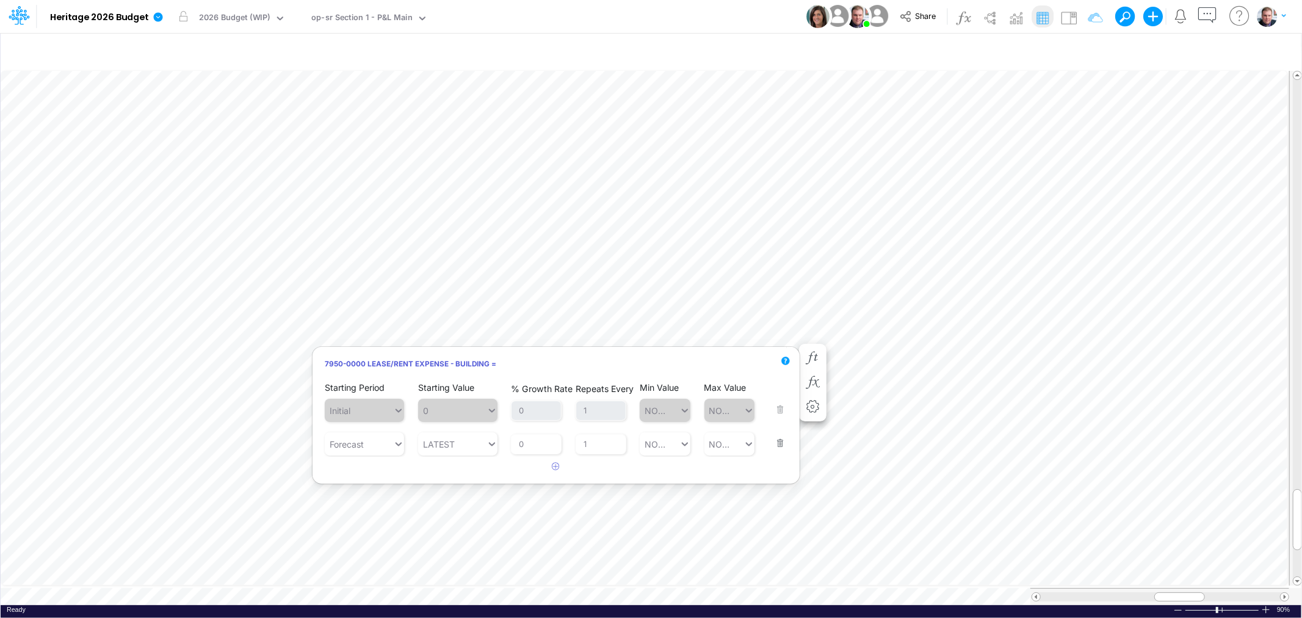
scroll to position [0, 1]
